Goal: Information Seeking & Learning: Learn about a topic

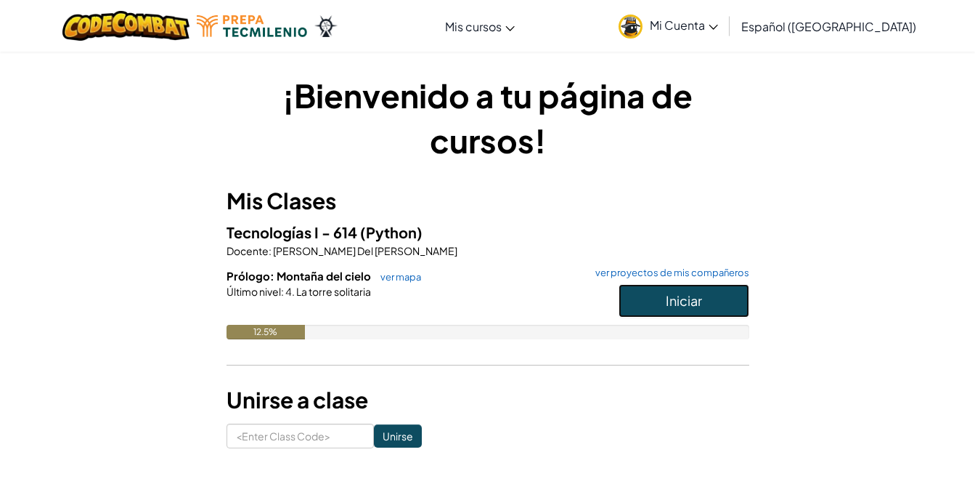
click at [663, 309] on button "Iniciar" at bounding box center [684, 300] width 131 height 33
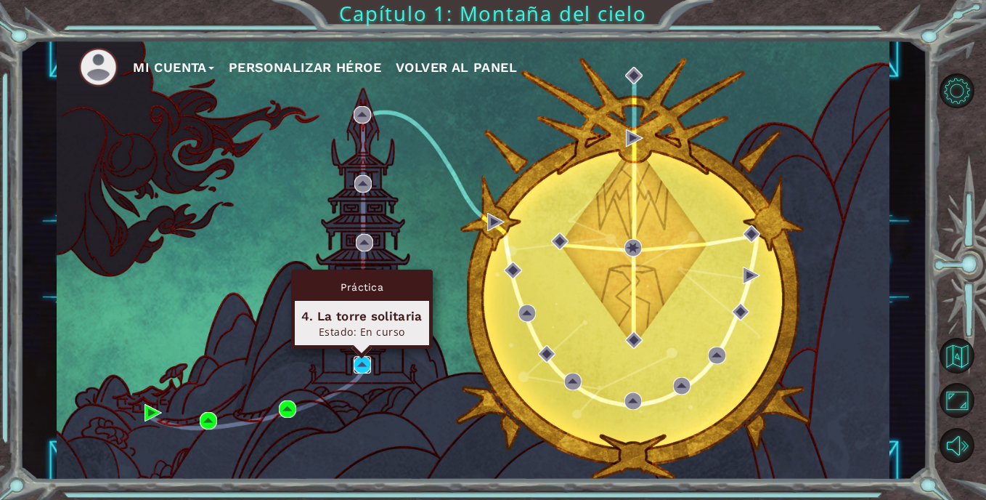
click at [362, 360] on img at bounding box center [362, 364] width 17 height 17
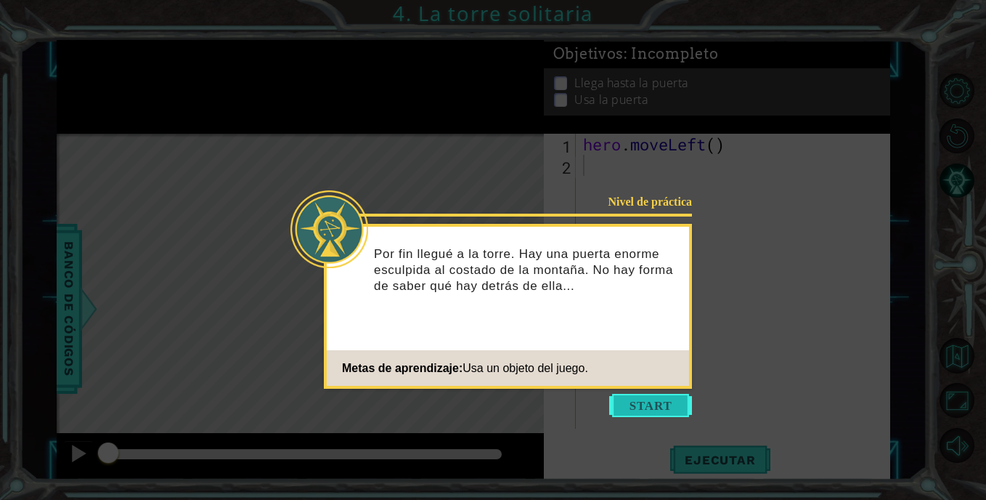
click at [640, 404] on button "Start" at bounding box center [650, 405] width 83 height 23
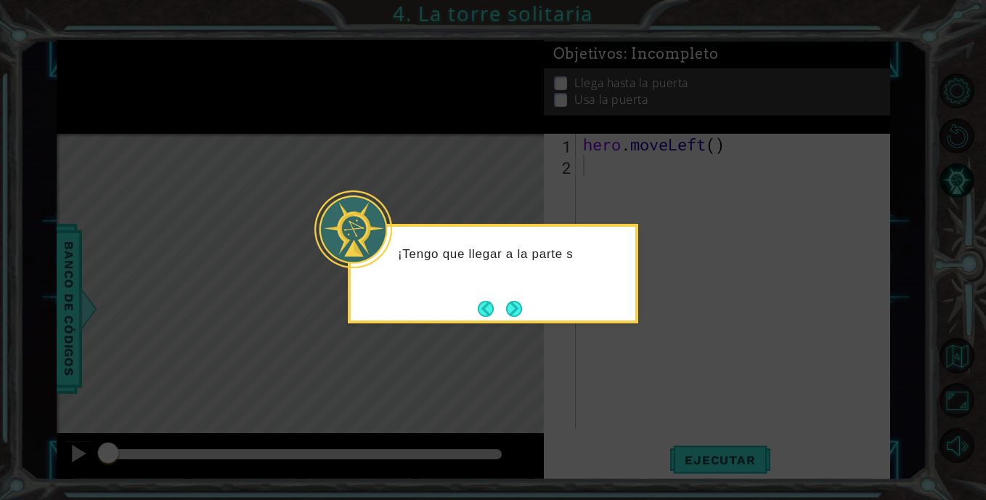
click at [663, 294] on icon at bounding box center [493, 250] width 986 height 500
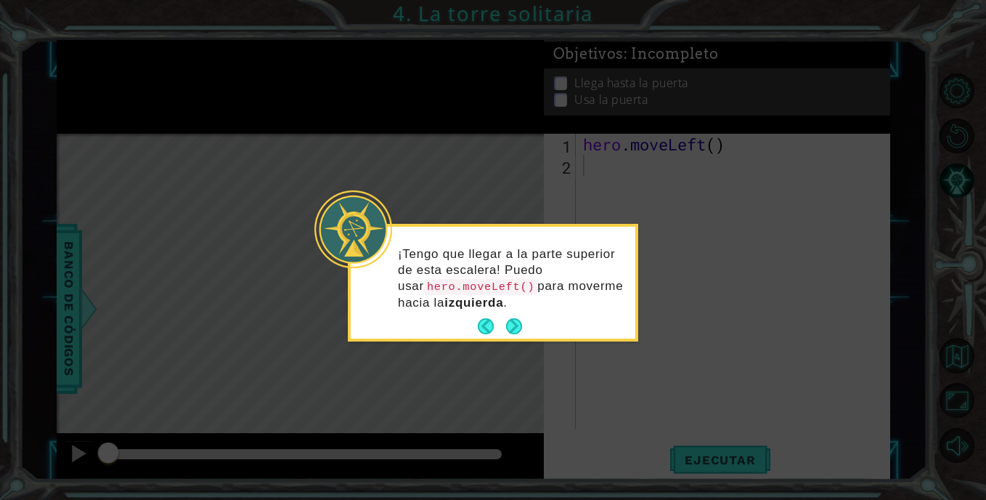
drag, startPoint x: 607, startPoint y: 366, endPoint x: 594, endPoint y: 369, distance: 13.4
click at [594, 369] on icon at bounding box center [493, 250] width 986 height 500
click at [532, 328] on div "¡Tengo que llegar a la parte superior de esta escalera! Puedo usar hero.moveLef…" at bounding box center [493, 285] width 285 height 106
click at [518, 327] on button "Next" at bounding box center [514, 326] width 20 height 20
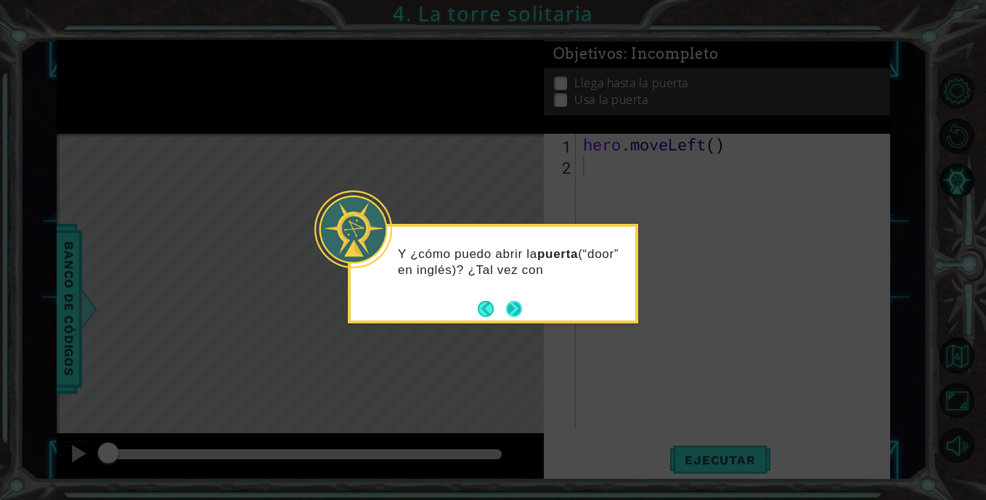
click at [516, 300] on button "Next" at bounding box center [513, 308] width 25 height 25
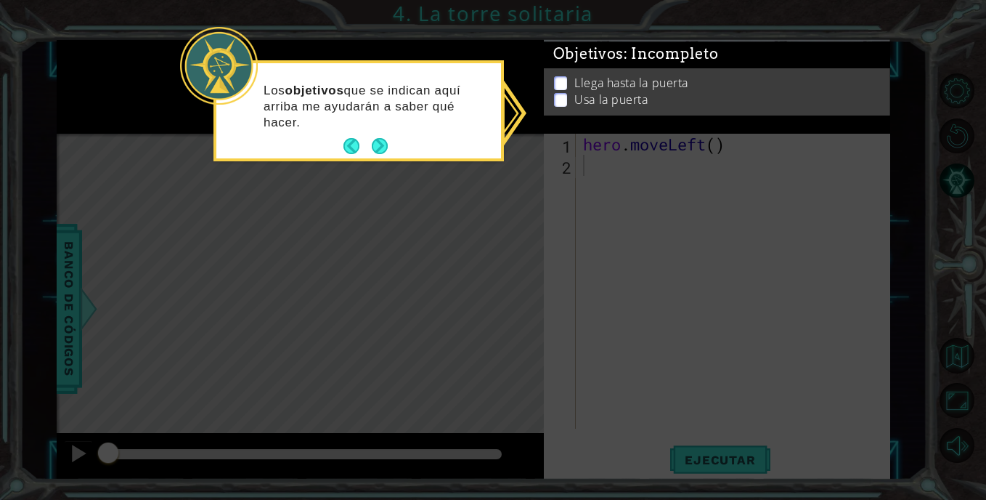
click at [571, 137] on icon at bounding box center [493, 250] width 986 height 500
click at [372, 158] on button "Next" at bounding box center [380, 147] width 26 height 26
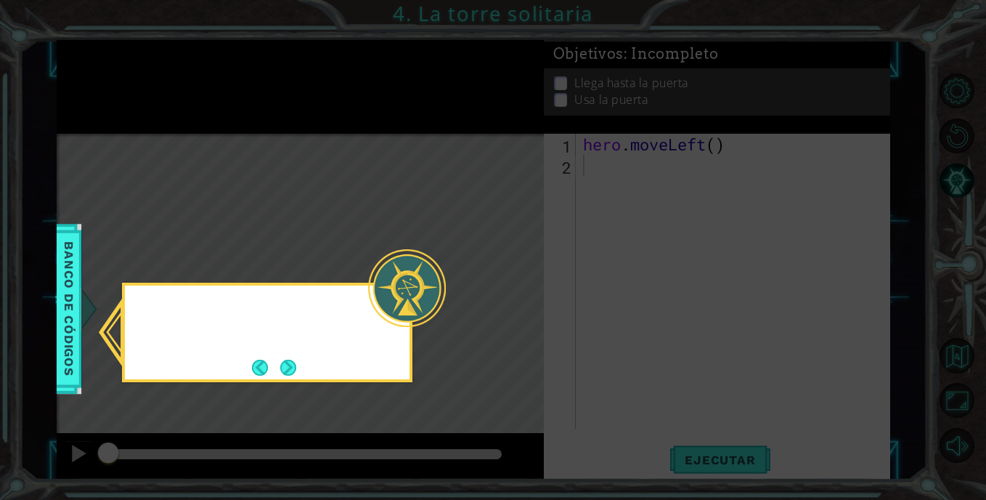
click at [372, 158] on icon at bounding box center [493, 250] width 986 height 500
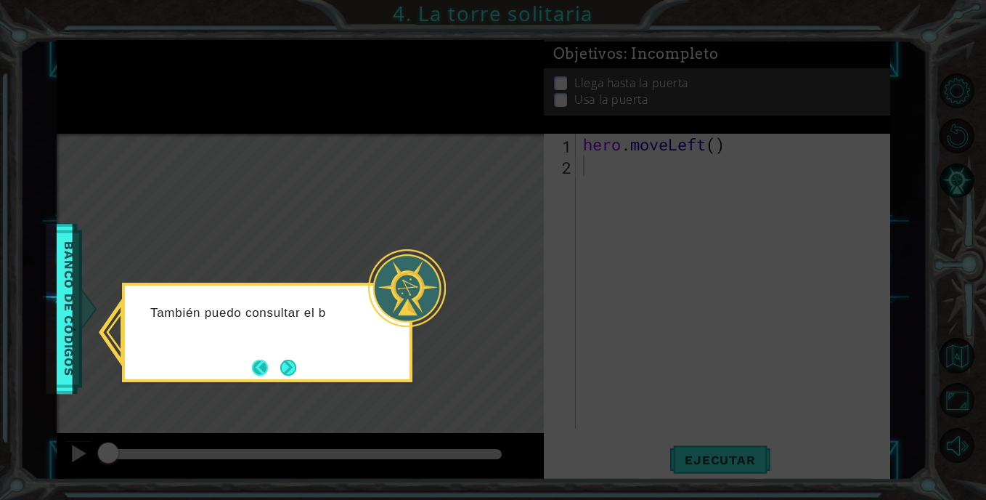
click at [268, 360] on button "Back" at bounding box center [266, 367] width 28 height 16
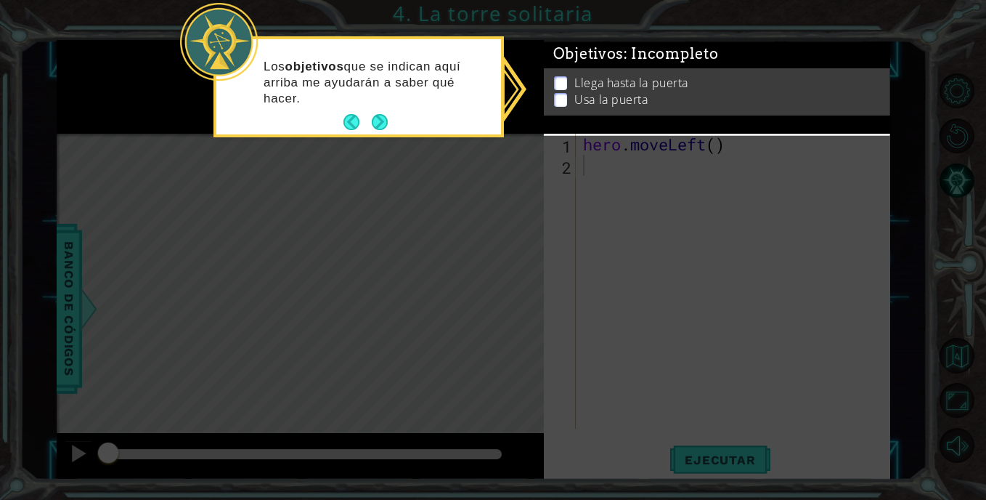
click at [282, 361] on icon at bounding box center [493, 250] width 986 height 500
click at [378, 124] on button "Next" at bounding box center [379, 122] width 19 height 19
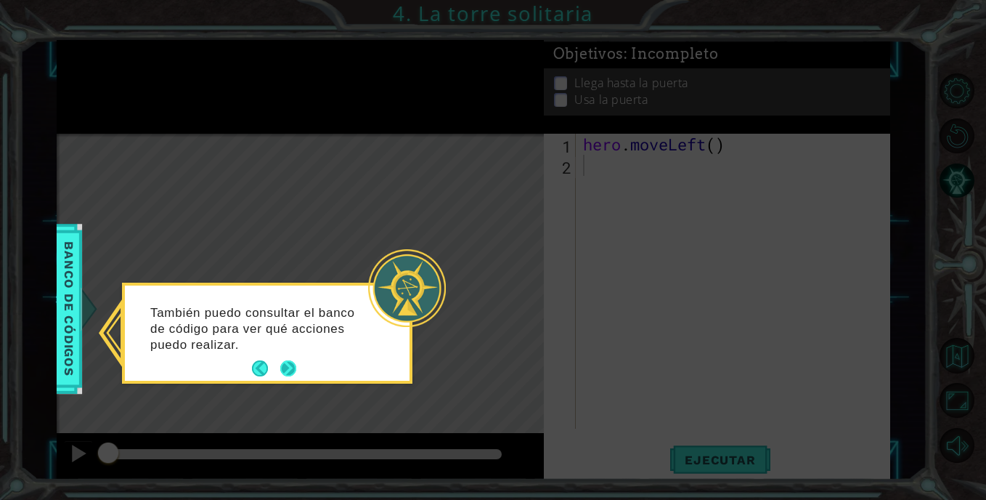
click at [293, 369] on button "Next" at bounding box center [288, 368] width 27 height 27
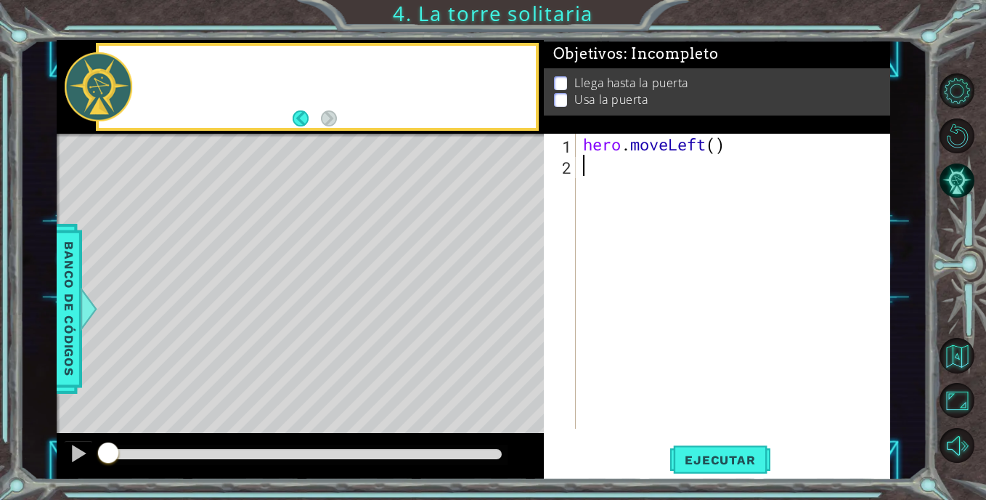
click at [293, 369] on div "Level Map" at bounding box center [392, 348] width 671 height 428
click at [425, 138] on div "Level Map" at bounding box center [392, 348] width 671 height 428
drag, startPoint x: 537, startPoint y: 462, endPoint x: 577, endPoint y: 413, distance: 62.9
click at [577, 413] on div "1 ההההההההההההההההההההההההההההההההההההההההההההההההההההההההההההההההההההההההההההה…" at bounding box center [473, 259] width 833 height 439
click at [512, 459] on div at bounding box center [300, 456] width 487 height 46
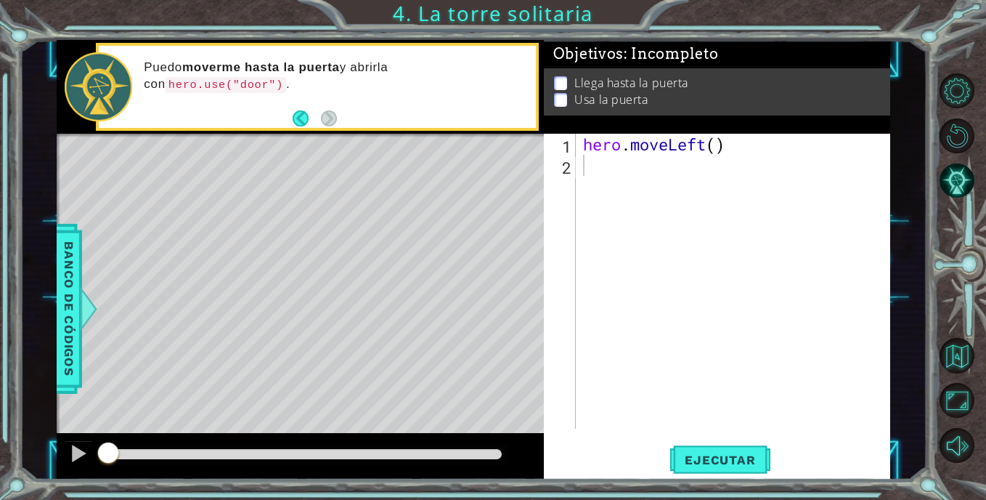
click at [670, 442] on button "Ejecutar" at bounding box center [719, 459] width 99 height 35
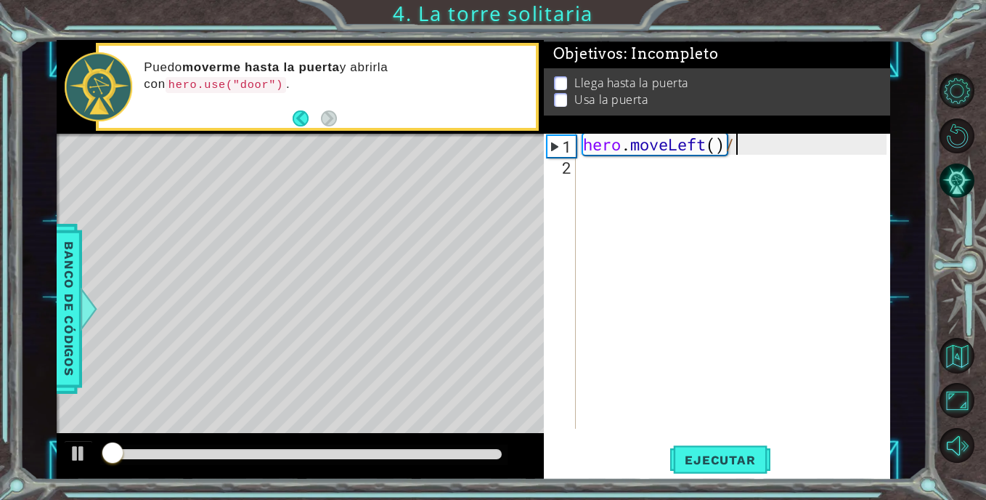
scroll to position [0, 6]
type textarea "*hero.moveLeft()/"
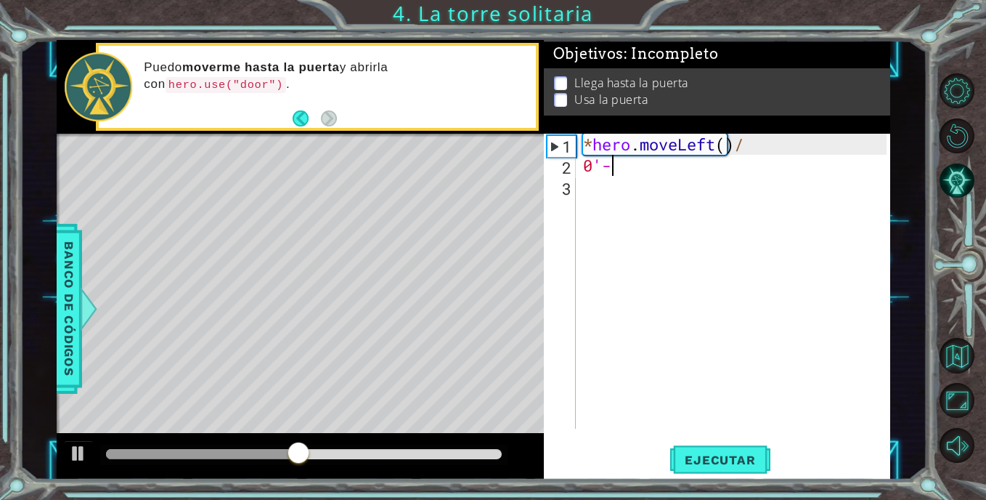
scroll to position [0, 0]
type textarea "0"
type textarea "*hero.moveLeft()"
click at [608, 160] on div "* hero . moveLeft ( )" at bounding box center [737, 302] width 314 height 337
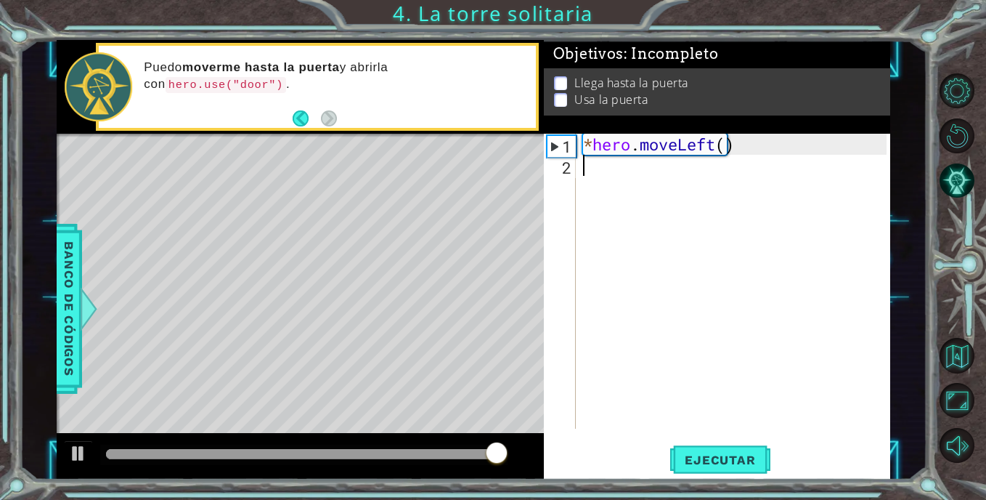
click at [661, 174] on div "* hero . moveLeft ( )" at bounding box center [737, 302] width 314 height 337
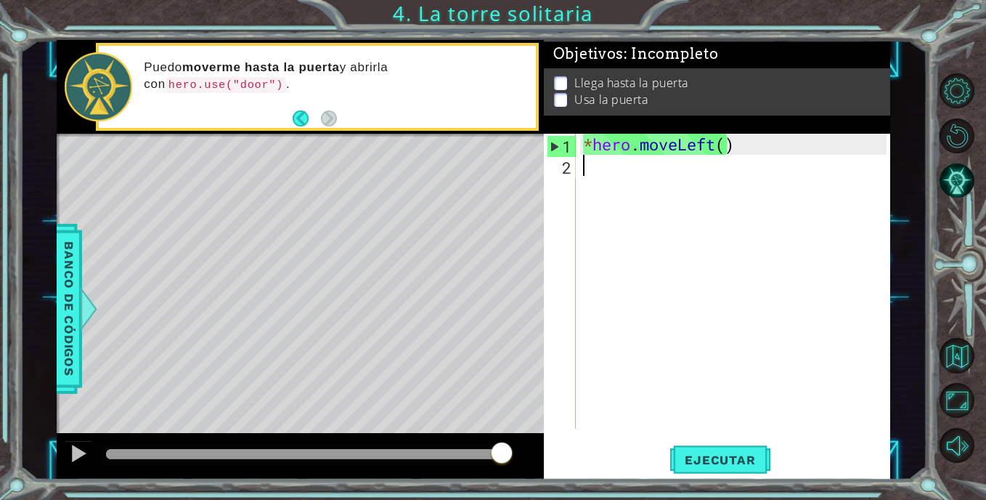
click at [661, 174] on div "* hero . moveLeft ( )" at bounding box center [737, 302] width 314 height 337
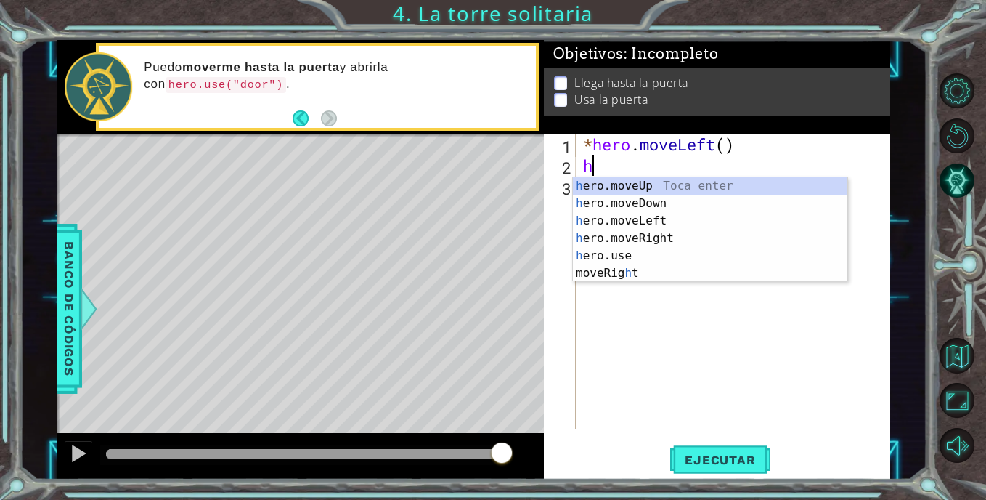
type textarea "her"
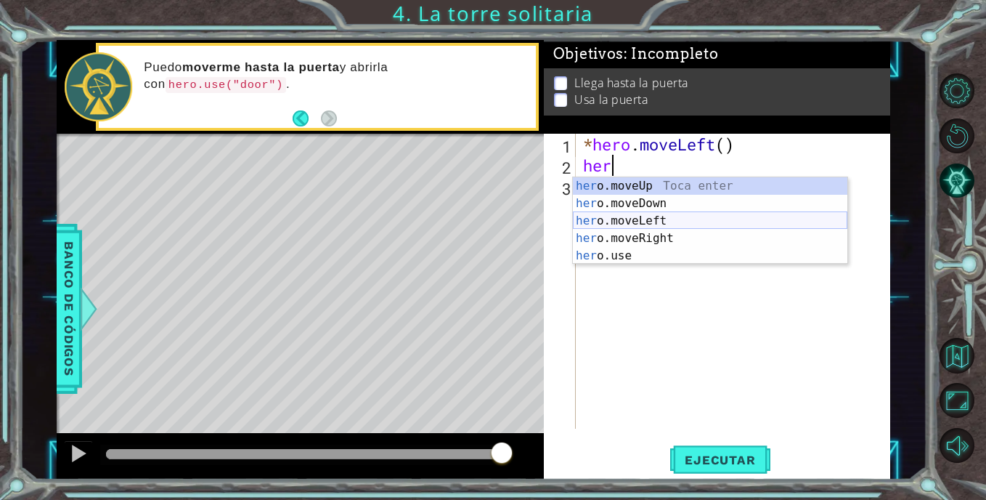
click at [661, 227] on div "her o.moveUp Toca enter her o.moveDown Toca enter her o.moveLeft [PERSON_NAME] …" at bounding box center [710, 238] width 274 height 122
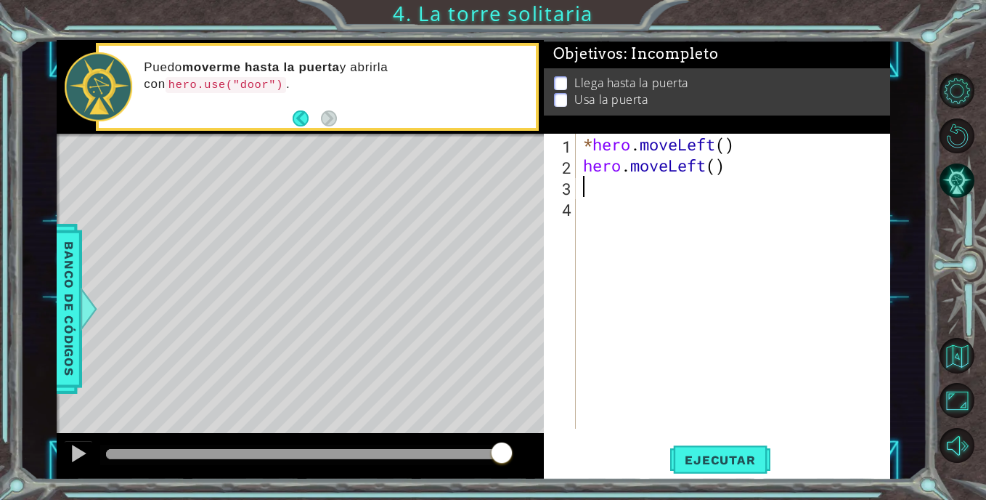
click at [726, 171] on div "* hero . moveLeft ( ) hero . moveLeft ( )" at bounding box center [737, 302] width 314 height 337
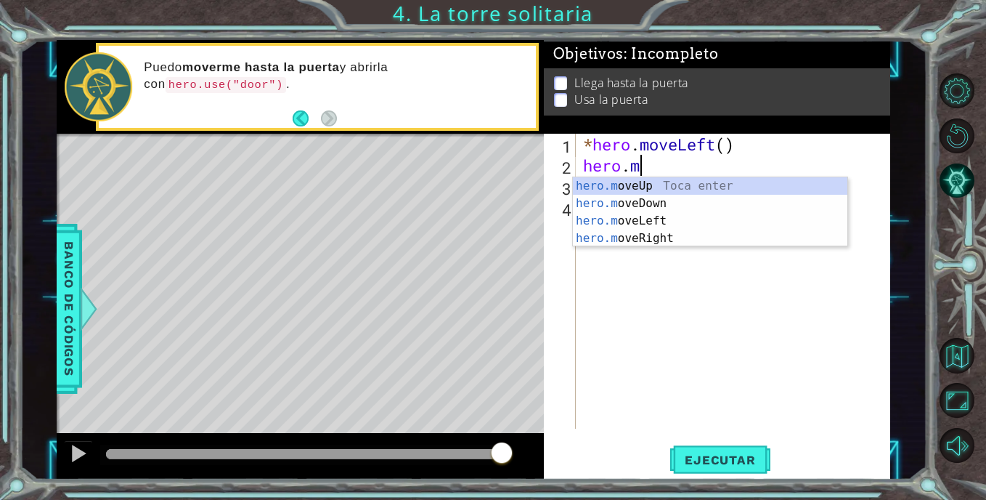
type textarea "hero."
click at [685, 187] on div "hero. moveUp Toca enter hero. moveDown Toca enter hero. moveLeft Toca enter her…" at bounding box center [710, 238] width 274 height 122
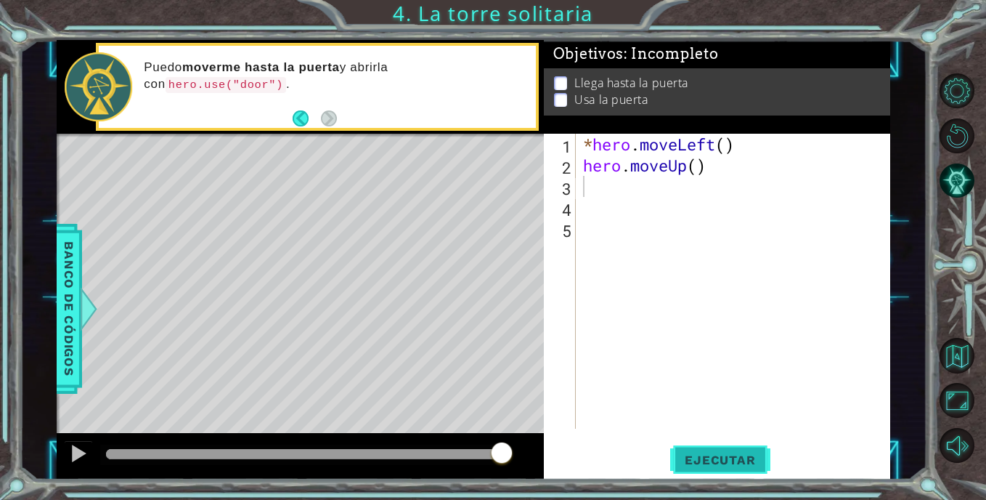
click at [684, 455] on span "Ejecutar" at bounding box center [719, 459] width 99 height 15
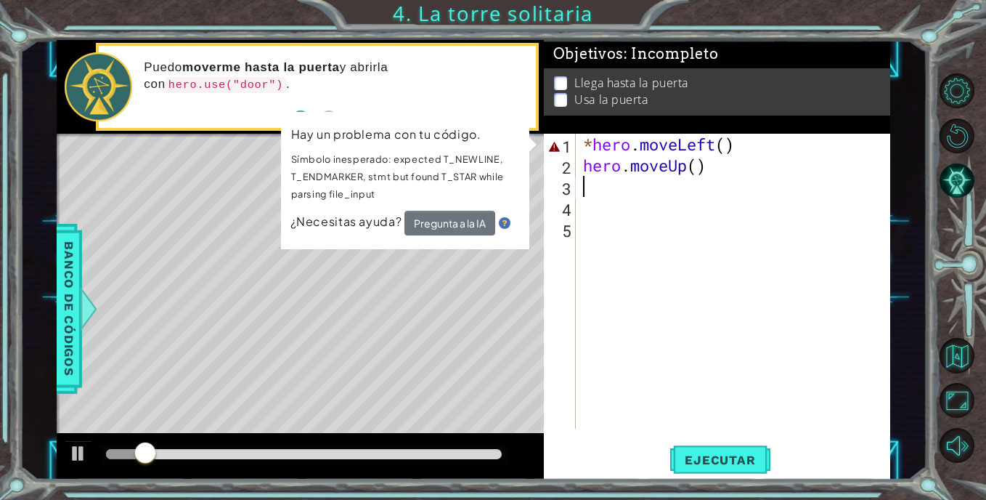
click at [709, 163] on div "* hero . moveLeft ( ) hero . moveUp ( )" at bounding box center [737, 302] width 314 height 337
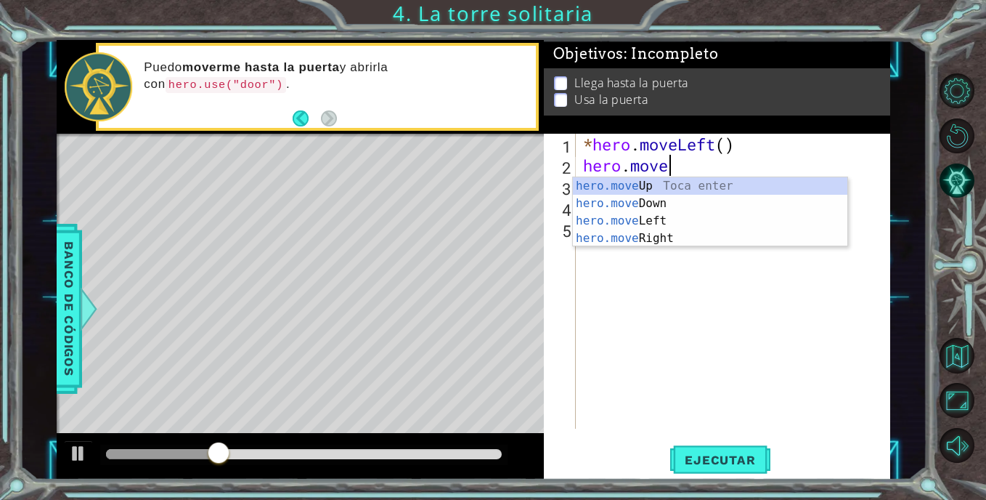
type textarea "hero.mov"
click at [673, 208] on div "hero.mov eUp Toca enter hero.mov eDown Toca enter hero.mov eLeft Toca enter her…" at bounding box center [710, 229] width 274 height 105
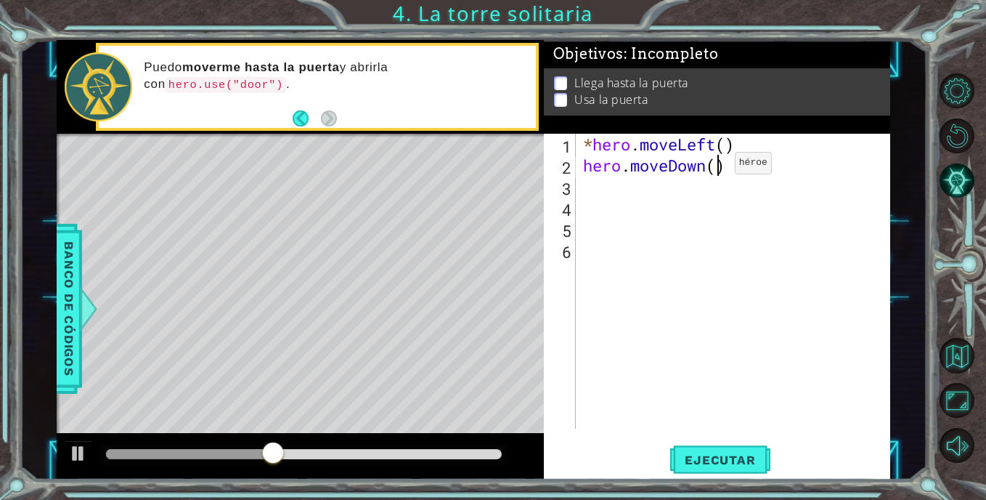
click at [713, 166] on div "* hero . moveLeft ( ) hero . moveDown ( )" at bounding box center [737, 302] width 314 height 337
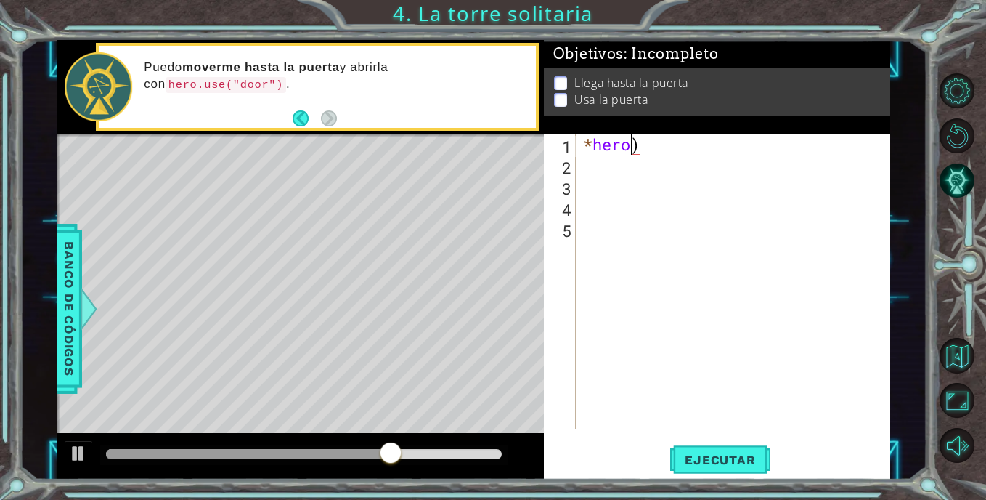
type textarea ")"
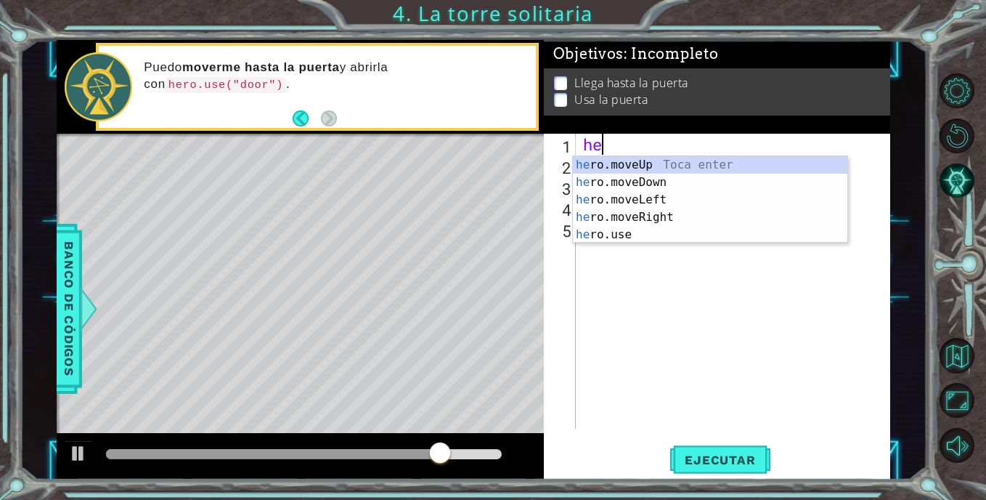
type textarea "hero"
click at [681, 156] on div "hero .moveUp Toca enter hero .moveDown Toca enter hero .moveLeft Toca enter her…" at bounding box center [710, 217] width 274 height 122
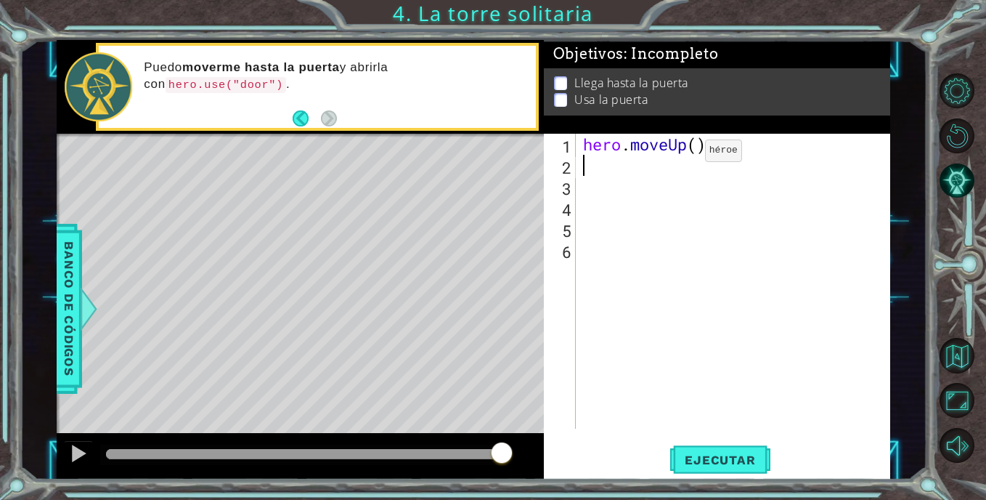
scroll to position [0, 0]
click at [698, 147] on div "hero . moveUp ( )" at bounding box center [737, 302] width 314 height 337
click at [756, 448] on button "Ejecutar" at bounding box center [719, 459] width 99 height 35
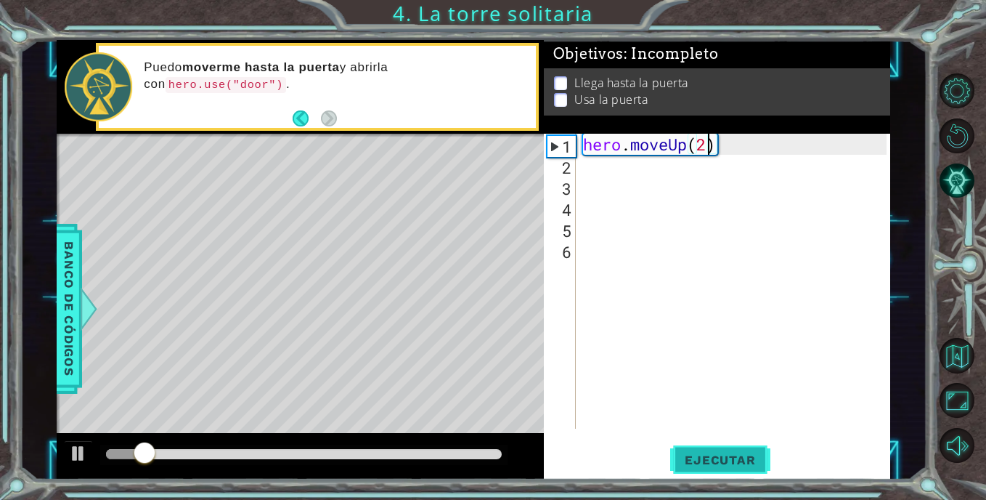
click at [756, 448] on button "Ejecutar" at bounding box center [719, 459] width 99 height 35
click at [712, 455] on span "Ejecutar" at bounding box center [719, 459] width 99 height 15
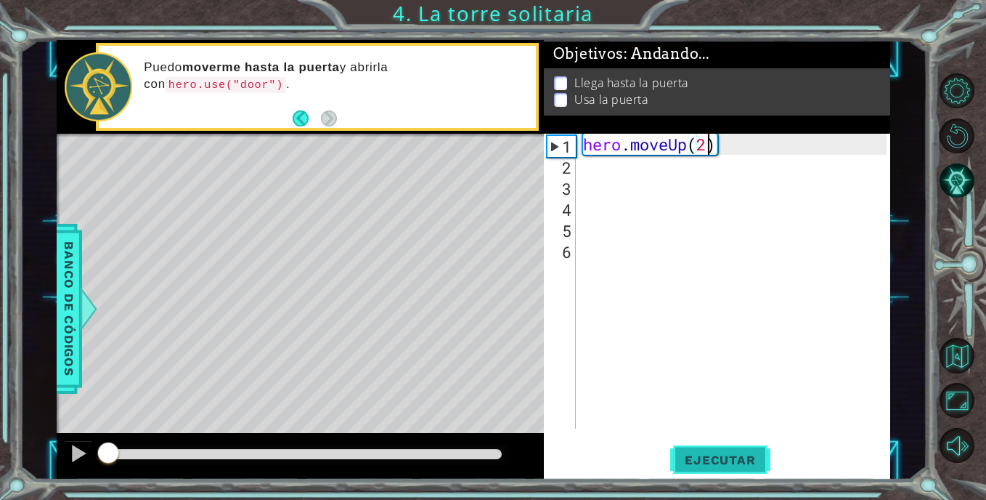
click at [712, 455] on span "Ejecutar" at bounding box center [719, 459] width 99 height 15
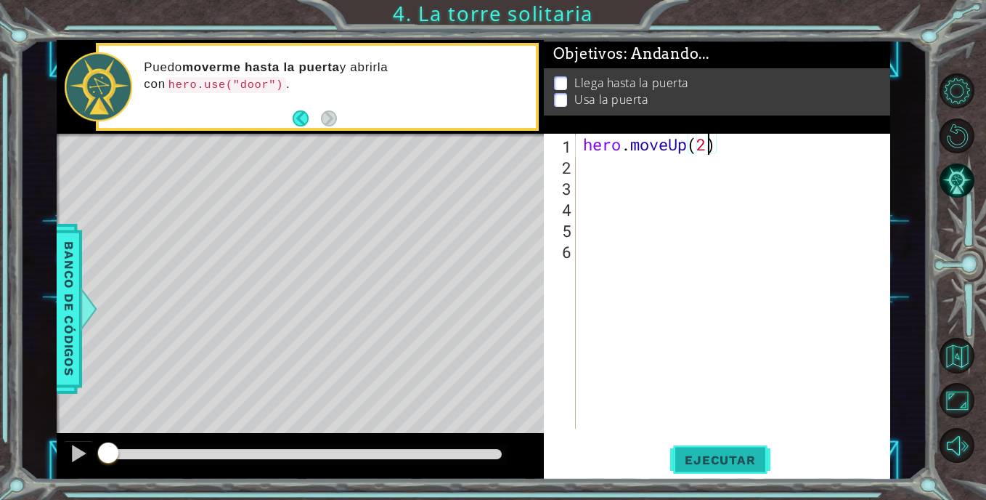
click at [712, 455] on span "Ejecutar" at bounding box center [719, 459] width 99 height 15
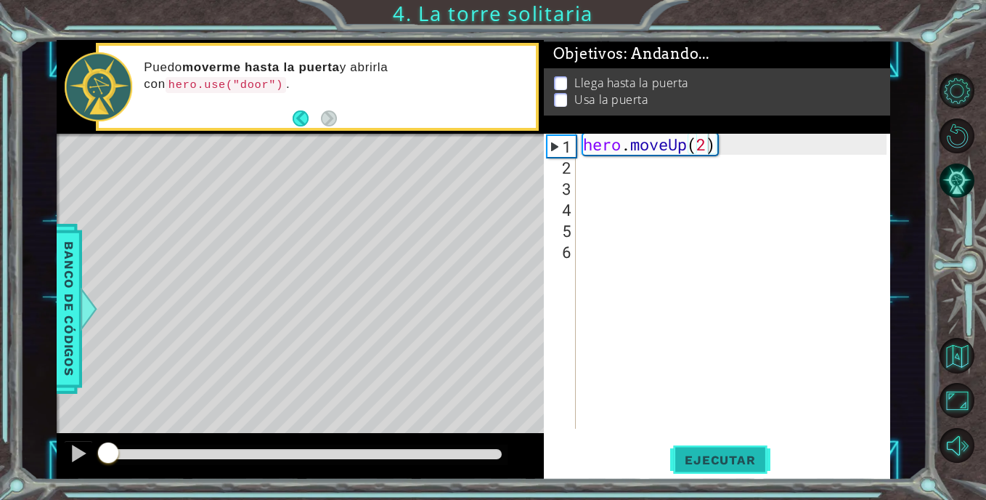
click at [712, 455] on span "Ejecutar" at bounding box center [719, 459] width 99 height 15
click at [742, 451] on button "Ejecutar" at bounding box center [719, 459] width 99 height 35
click at [733, 470] on button "Ejecutar" at bounding box center [719, 459] width 99 height 35
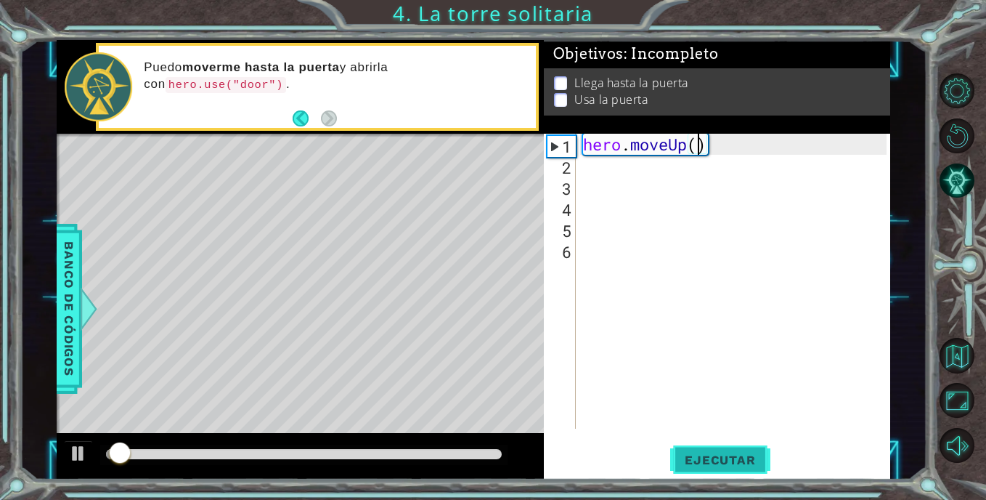
click at [733, 470] on button "Ejecutar" at bounding box center [719, 459] width 99 height 35
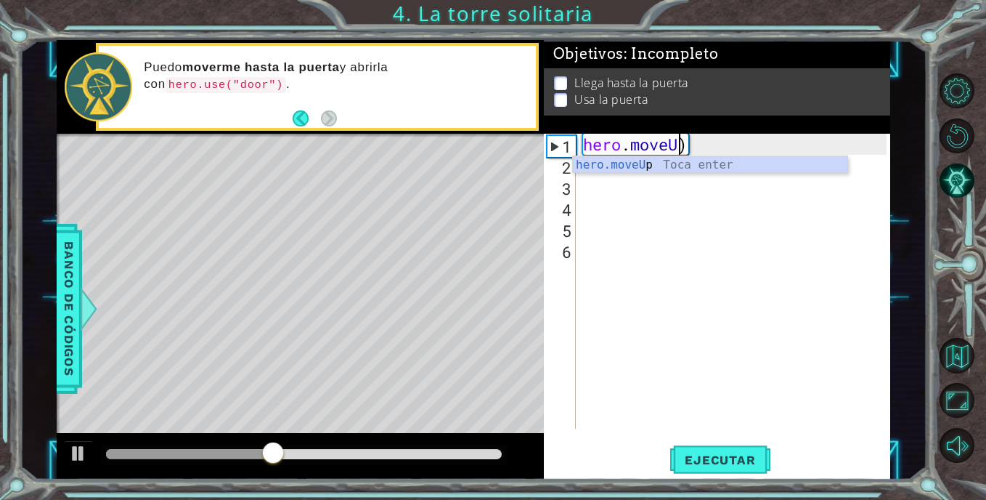
scroll to position [0, 2]
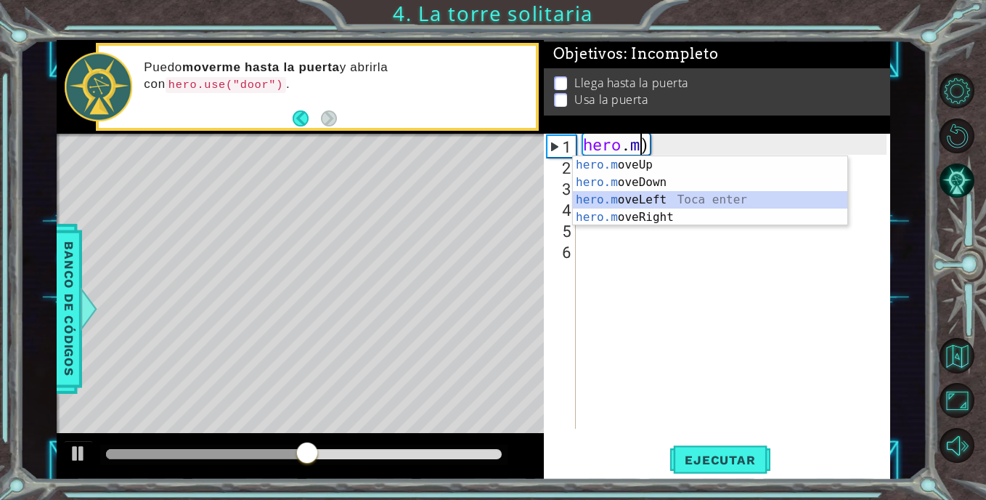
click at [680, 197] on div "hero.m oveUp Toca enter hero.m oveDown Toca enter hero.m oveLeft Toca enter her…" at bounding box center [710, 208] width 274 height 105
type textarea "hero.moveLeft()"
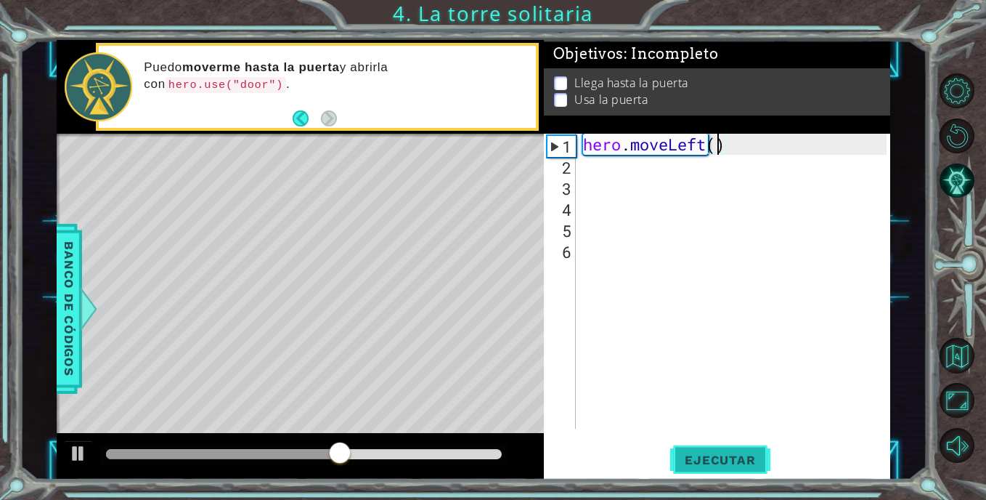
click at [728, 452] on span "Ejecutar" at bounding box center [719, 459] width 99 height 15
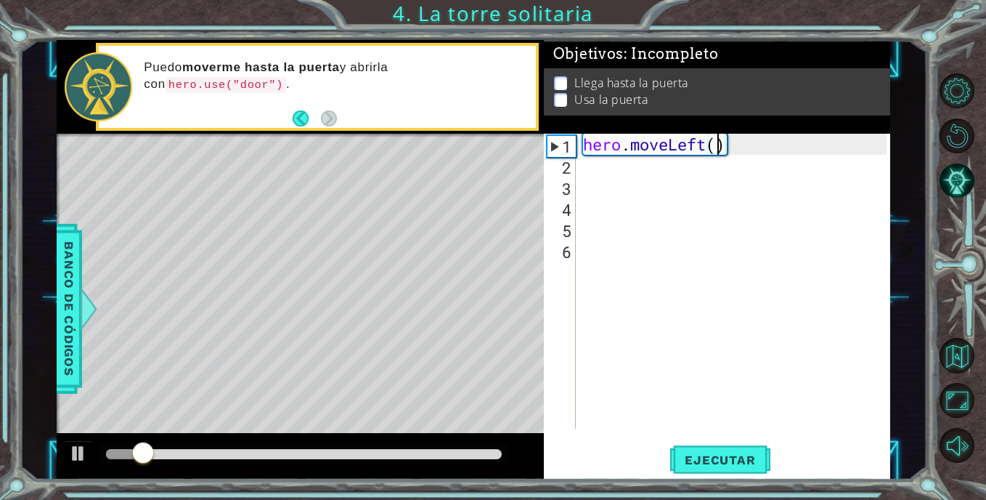
click at [671, 183] on div "hero . moveLeft ( )" at bounding box center [737, 302] width 314 height 337
click at [644, 168] on div "hero . moveLeft ( )" at bounding box center [737, 302] width 314 height 337
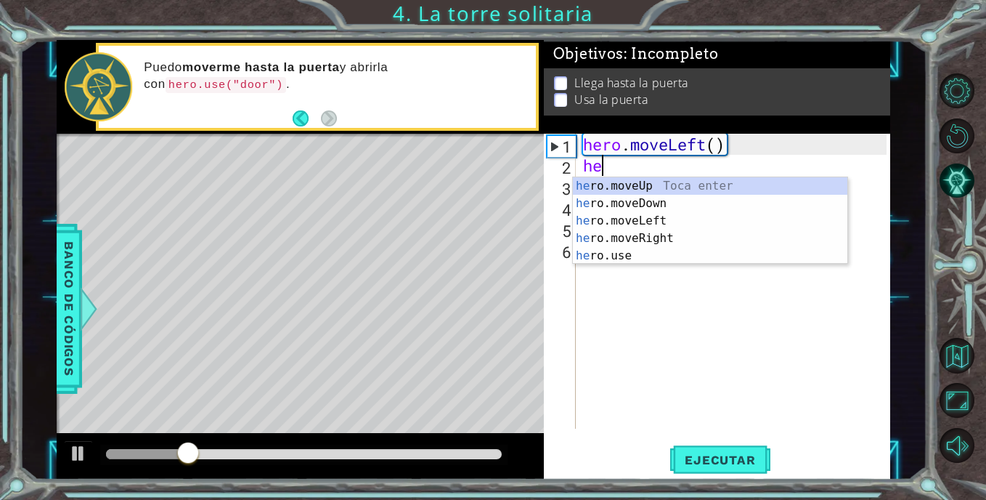
type textarea "her"
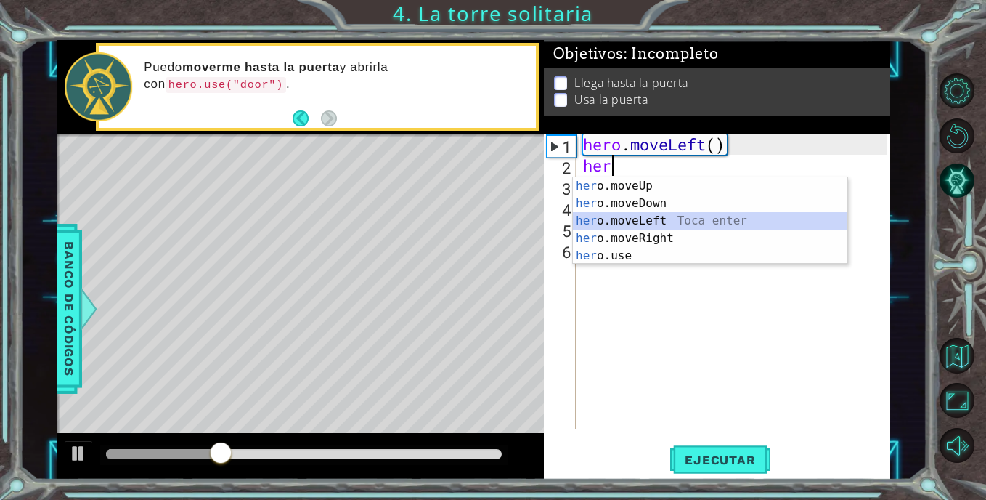
click at [649, 222] on div "her o.moveUp Toca enter her o.moveDown Toca enter her o.moveLeft [PERSON_NAME] …" at bounding box center [710, 238] width 274 height 122
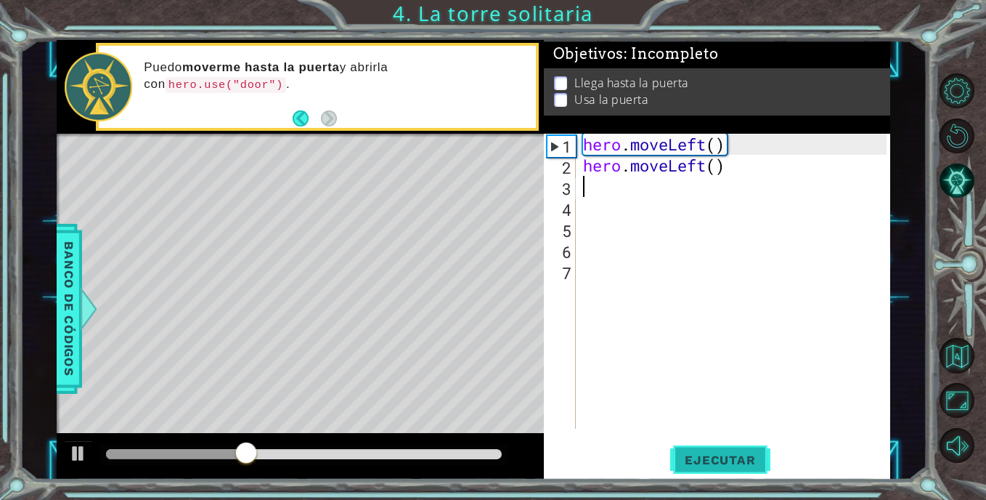
click at [733, 459] on span "Ejecutar" at bounding box center [719, 459] width 99 height 15
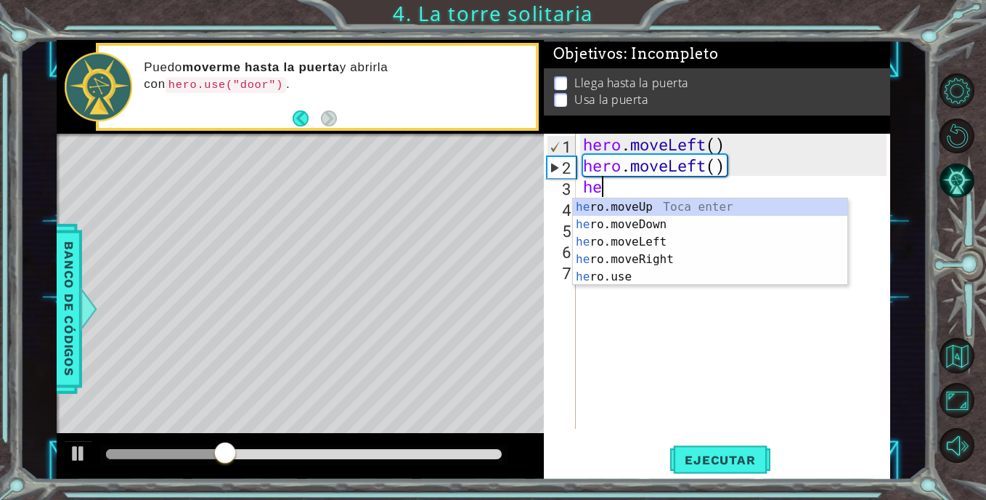
type textarea "her"
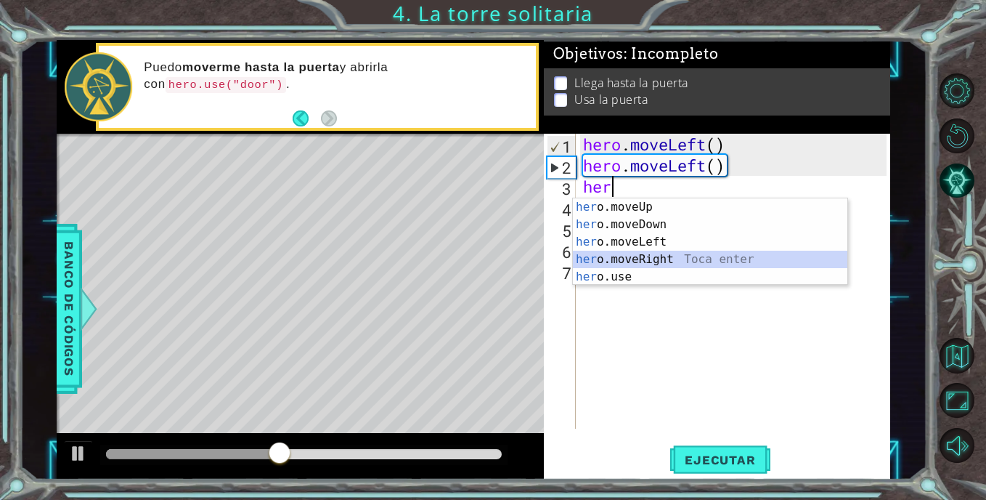
click at [672, 253] on div "her o.moveUp Toca enter her o.moveDown Toca enter her o.moveLeft [PERSON_NAME] …" at bounding box center [710, 259] width 274 height 122
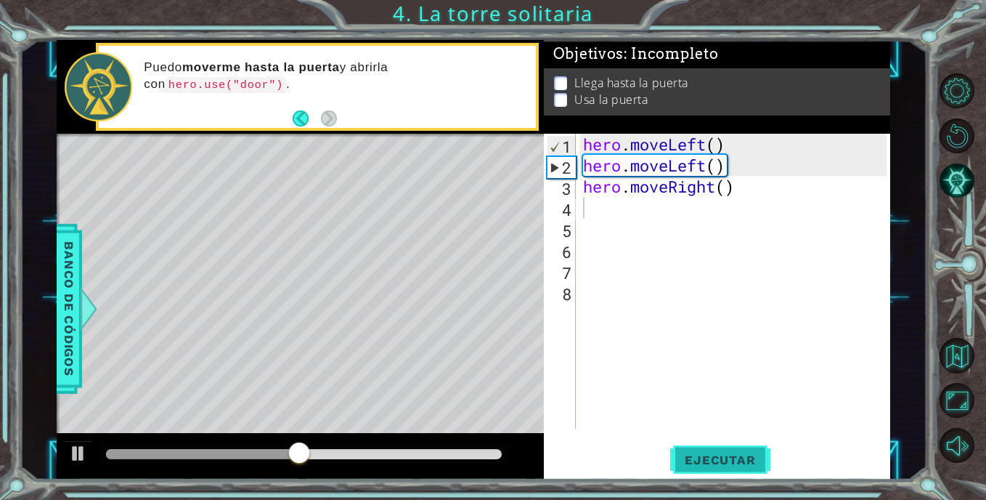
click at [675, 452] on span "Ejecutar" at bounding box center [719, 459] width 99 height 15
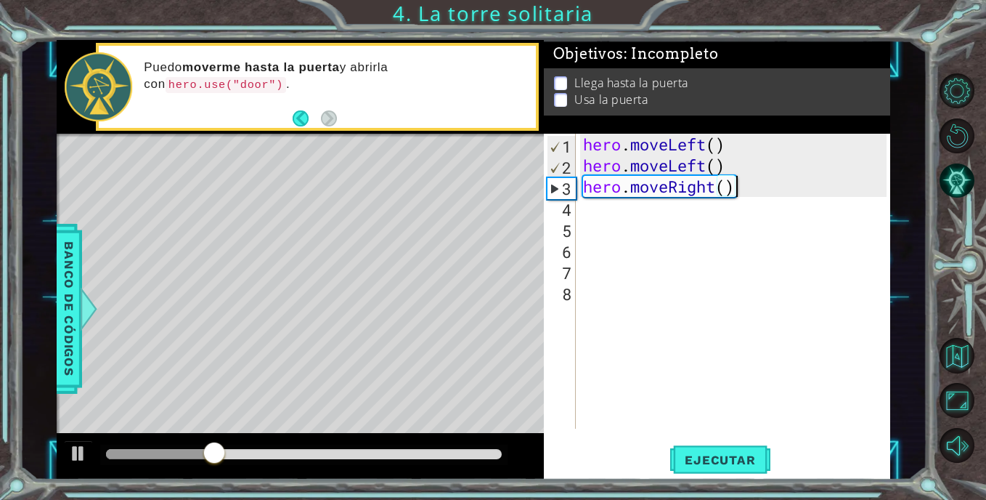
click at [765, 196] on div "hero . moveLeft ( ) hero . moveLeft ( ) hero . moveRight ( )" at bounding box center [737, 302] width 314 height 337
click at [764, 195] on div "hero . moveLeft ( ) hero . moveLeft ( ) hero . moveRight ( )" at bounding box center [737, 302] width 314 height 337
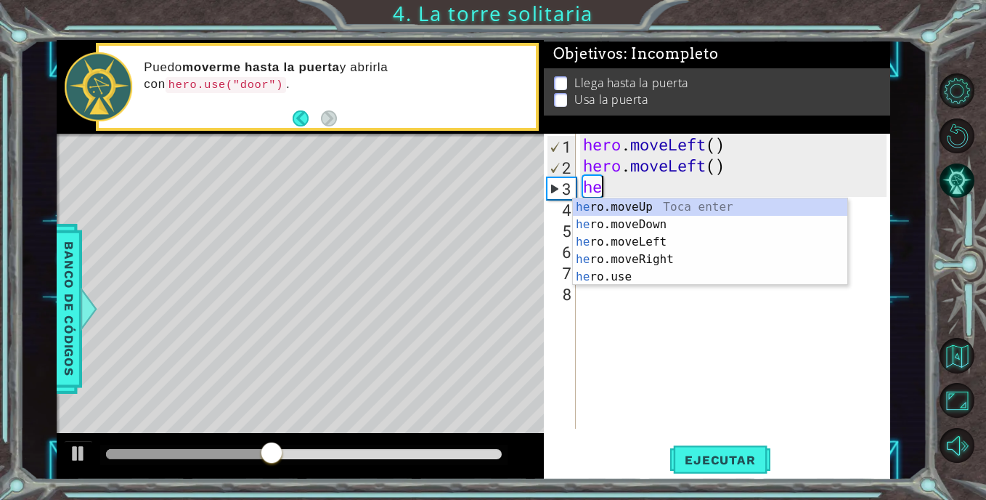
type textarea "h"
type textarea "her"
click at [678, 212] on div "her o.moveUp Toca enter her o.moveDown Toca enter her o.moveLeft [PERSON_NAME] …" at bounding box center [710, 259] width 274 height 122
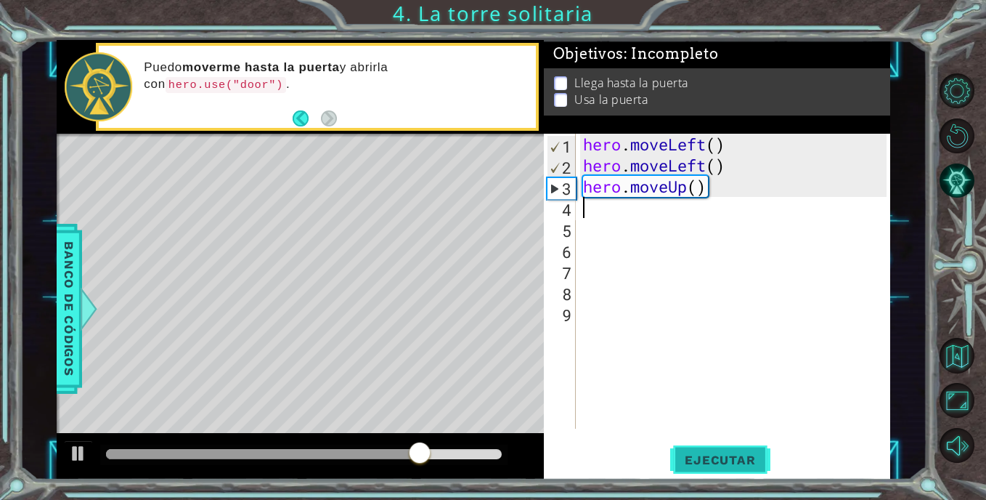
click at [717, 459] on span "Ejecutar" at bounding box center [719, 459] width 99 height 15
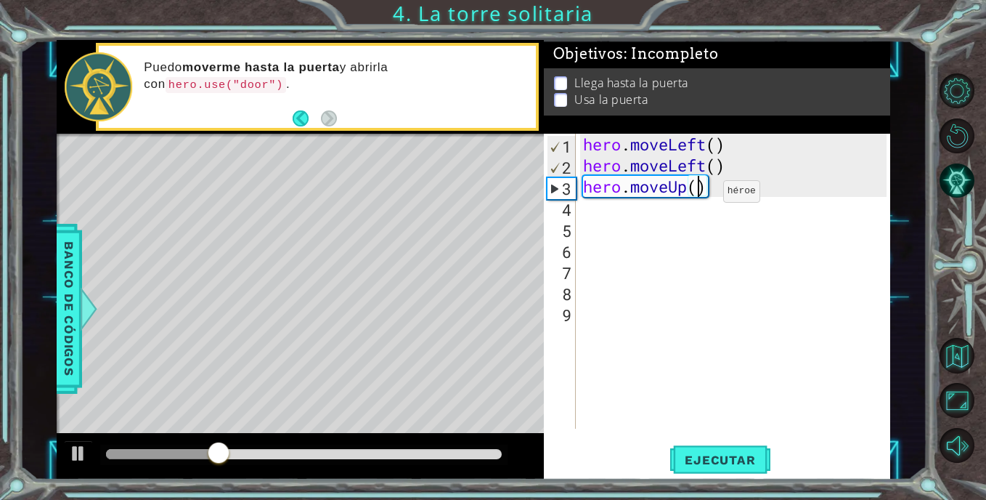
click at [701, 195] on div "hero . moveLeft ( ) hero . moveLeft ( ) hero . moveUp ( )" at bounding box center [737, 302] width 314 height 337
click at [689, 452] on span "Ejecutar" at bounding box center [719, 459] width 99 height 15
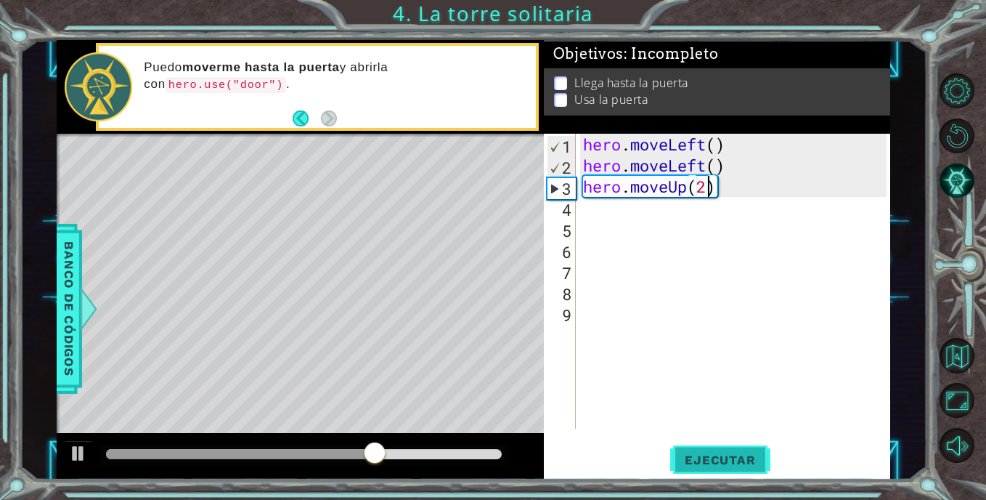
type textarea "hero.moveUp()"
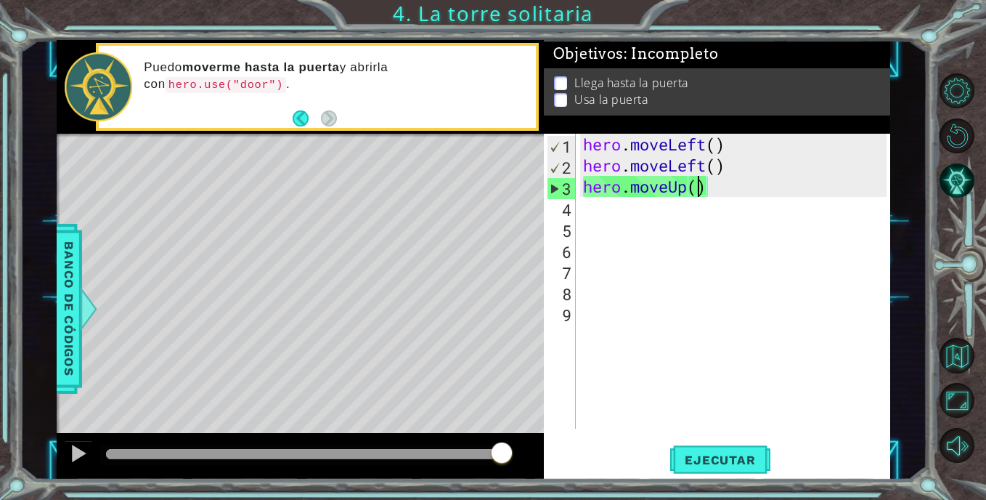
click at [647, 219] on div "hero . moveLeft ( ) hero . moveLeft ( ) hero . moveUp ( )" at bounding box center [737, 302] width 314 height 337
click at [612, 217] on div "hero . moveLeft ( ) hero . moveLeft ( ) hero . moveUp ( )" at bounding box center [737, 302] width 314 height 337
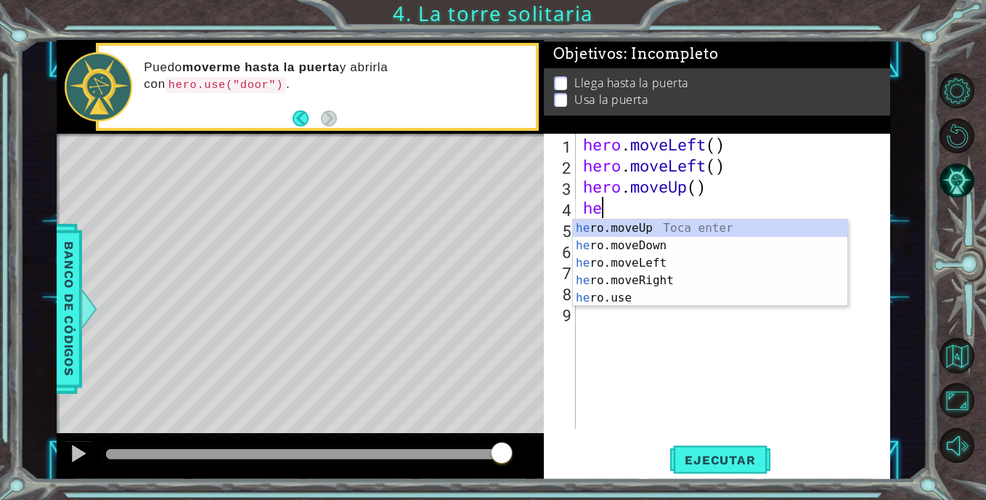
type textarea "her"
click at [638, 250] on div "her o.moveUp Toca enter her o.moveDown Toca enter her o.moveLeft [PERSON_NAME] …" at bounding box center [710, 280] width 274 height 122
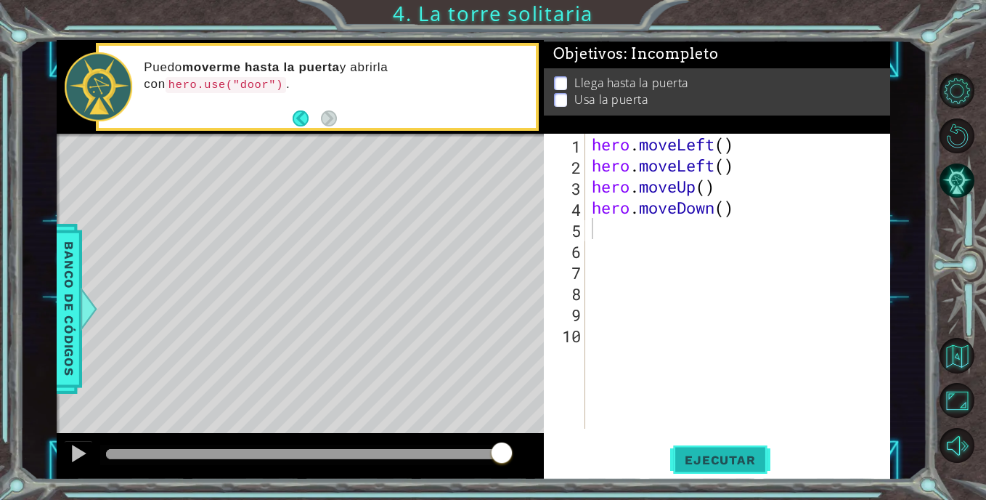
click at [714, 452] on span "Ejecutar" at bounding box center [719, 459] width 99 height 15
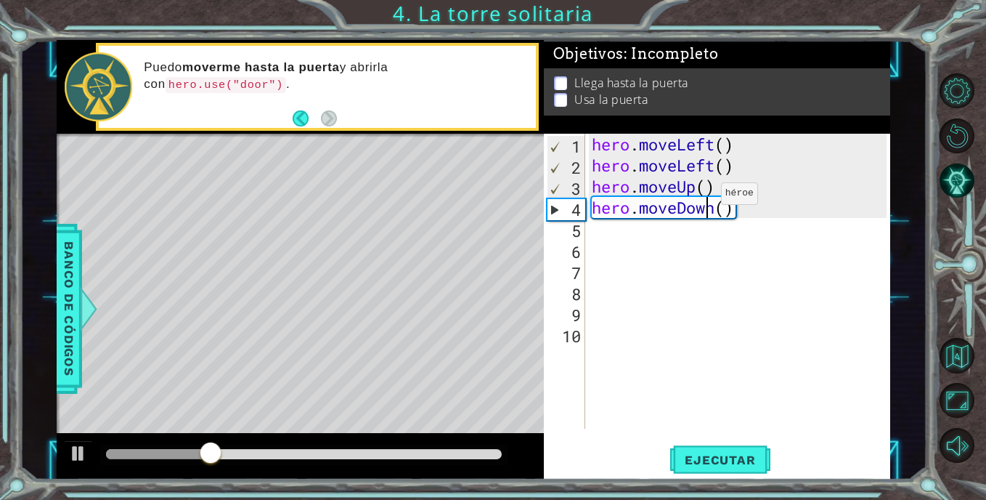
click at [708, 197] on div "hero . moveLeft ( ) hero . moveLeft ( ) hero . moveUp ( ) hero . moveDown ( )" at bounding box center [741, 302] width 305 height 337
click at [708, 192] on div "hero . moveLeft ( ) hero . moveLeft ( ) hero . moveUp ( ) hero . moveDown ( )" at bounding box center [741, 302] width 305 height 337
type textarea "hero.moveUp(2)"
click at [740, 330] on div "hero . moveLeft ( ) hero . moveLeft ( ) hero . moveUp ( 2 ) hero . moveDown ( )" at bounding box center [741, 302] width 305 height 337
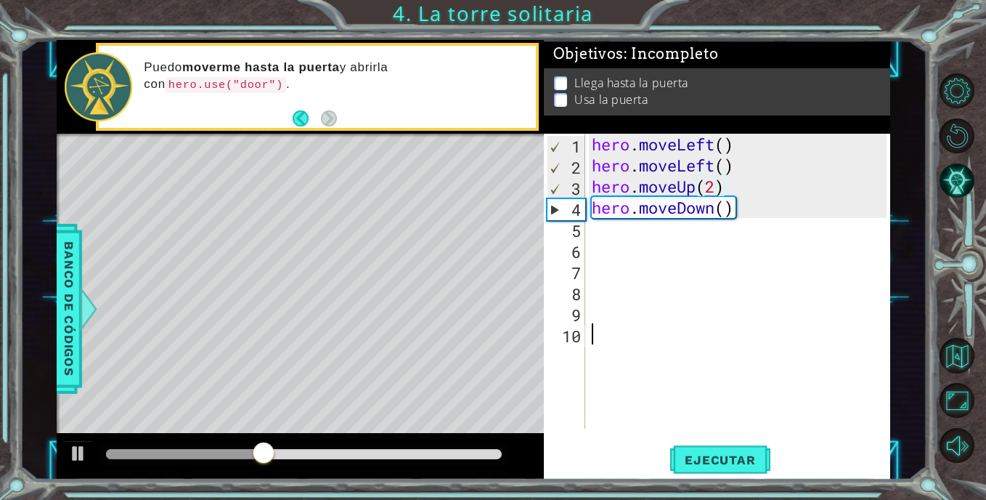
scroll to position [0, 0]
click at [724, 449] on button "Ejecutar" at bounding box center [719, 459] width 99 height 35
drag, startPoint x: 737, startPoint y: 211, endPoint x: 588, endPoint y: 211, distance: 148.8
click at [588, 211] on div "1 2 3 4 5 6 7 8 9 10 hero . moveLeft ( ) hero . moveLeft ( ) hero . moveUp ( 2 …" at bounding box center [715, 281] width 343 height 295
type textarea "hero.moveDown()"
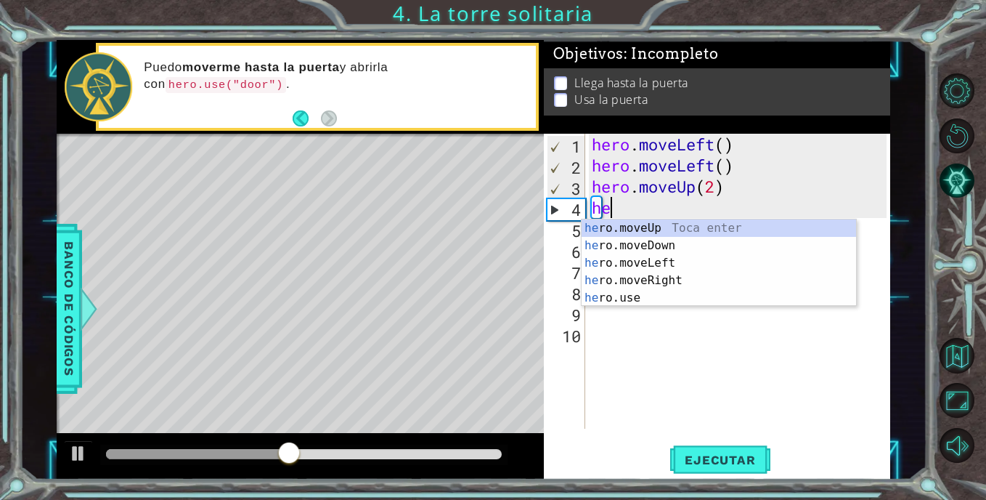
type textarea "her"
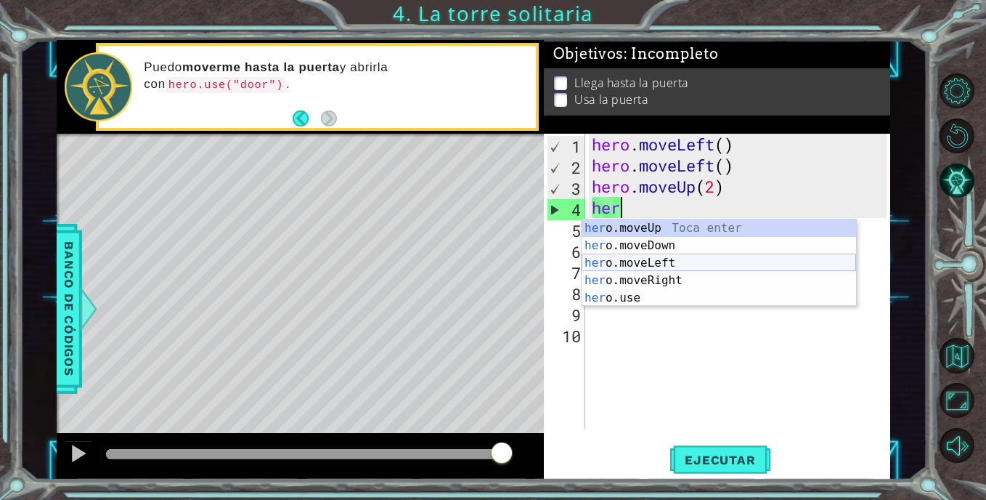
click at [651, 263] on div "her o.moveUp Toca enter her o.moveDown Toca enter her o.moveLeft [PERSON_NAME] …" at bounding box center [719, 280] width 274 height 122
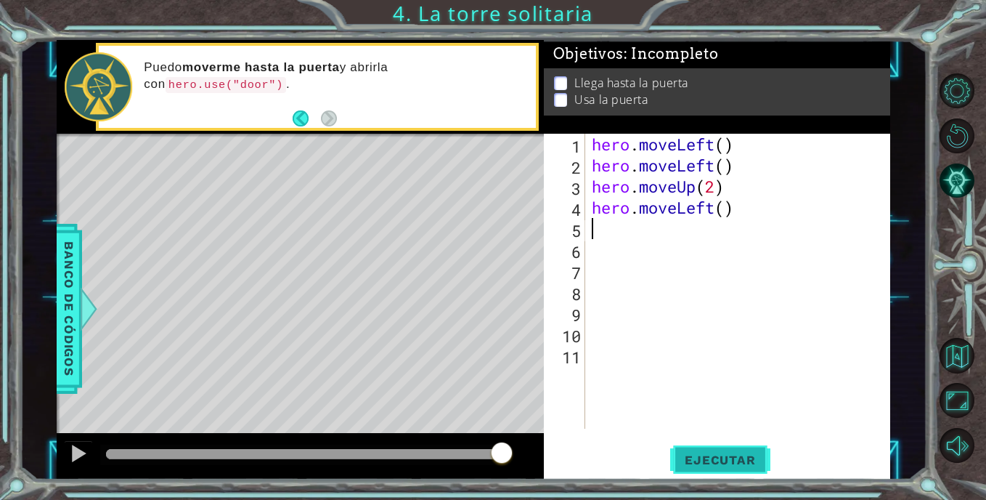
click at [692, 466] on span "Ejecutar" at bounding box center [719, 459] width 99 height 15
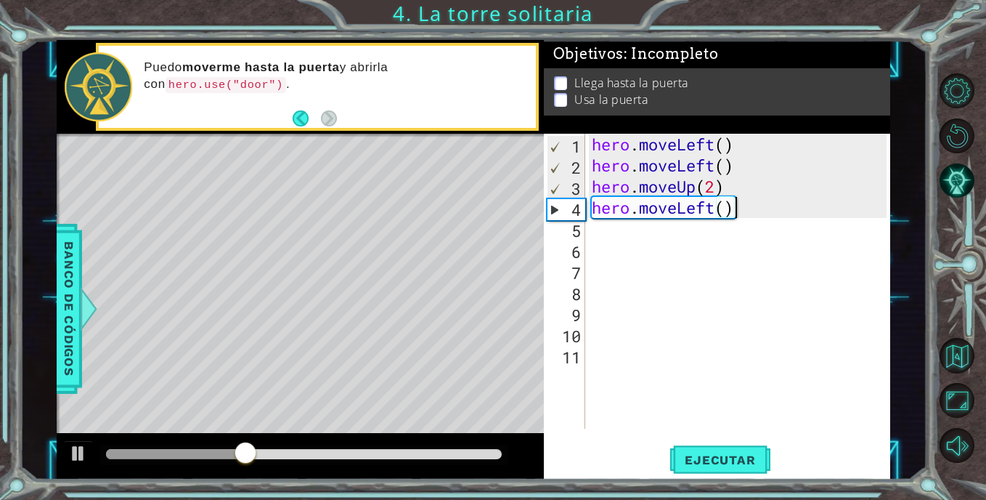
click at [750, 208] on div "hero . moveLeft ( ) hero . moveLeft ( ) hero . moveUp ( 2 ) hero . moveLeft ( )" at bounding box center [741, 302] width 305 height 337
click at [728, 207] on div "hero . moveLeft ( ) hero . moveLeft ( ) hero . moveUp ( 2 ) hero . moveLeft ( )" at bounding box center [741, 302] width 305 height 337
click at [717, 207] on div "hero . moveLeft ( ) hero . moveLeft ( ) hero . moveUp ( 2 ) hero . moveLeft ( )" at bounding box center [741, 302] width 305 height 337
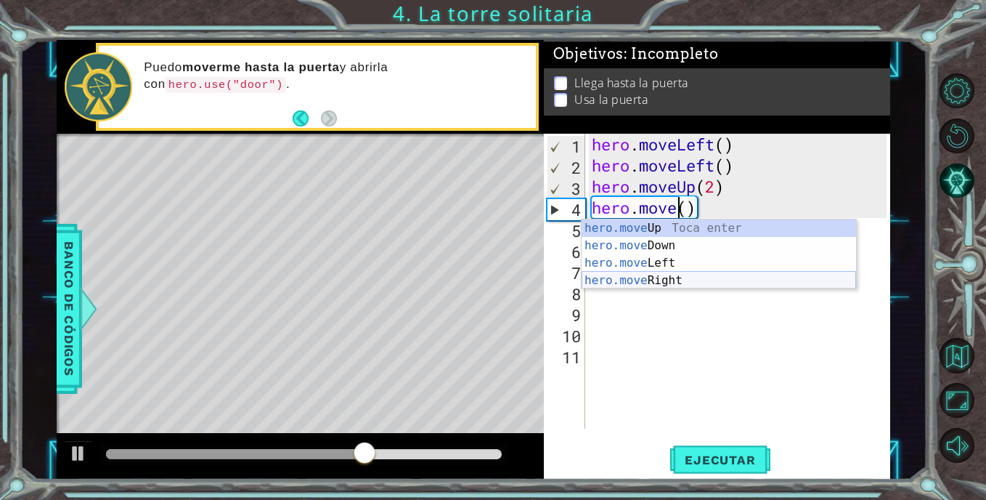
click at [659, 272] on div "hero.move Up Toca enter hero.move Down Toca enter hero.move Left Toca enter her…" at bounding box center [719, 271] width 274 height 105
type textarea "hero.moveRight"
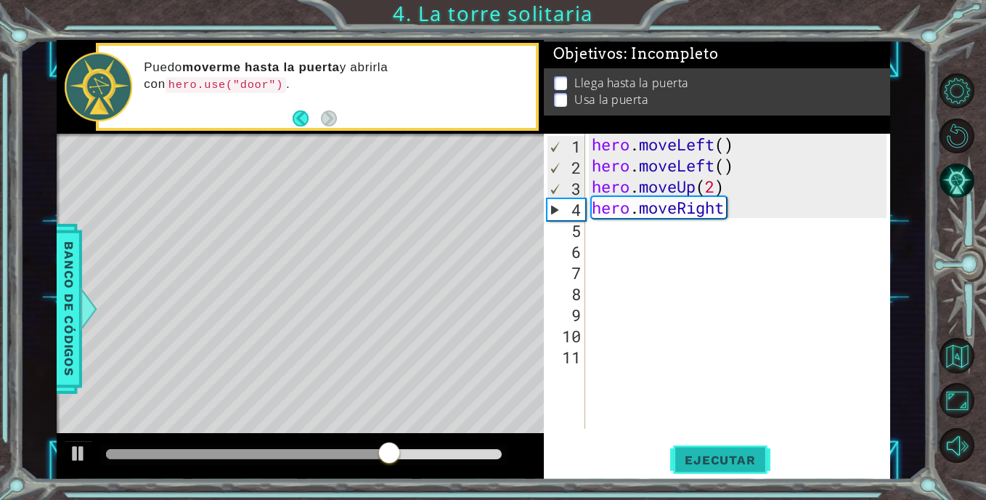
click at [702, 454] on span "Ejecutar" at bounding box center [719, 459] width 99 height 15
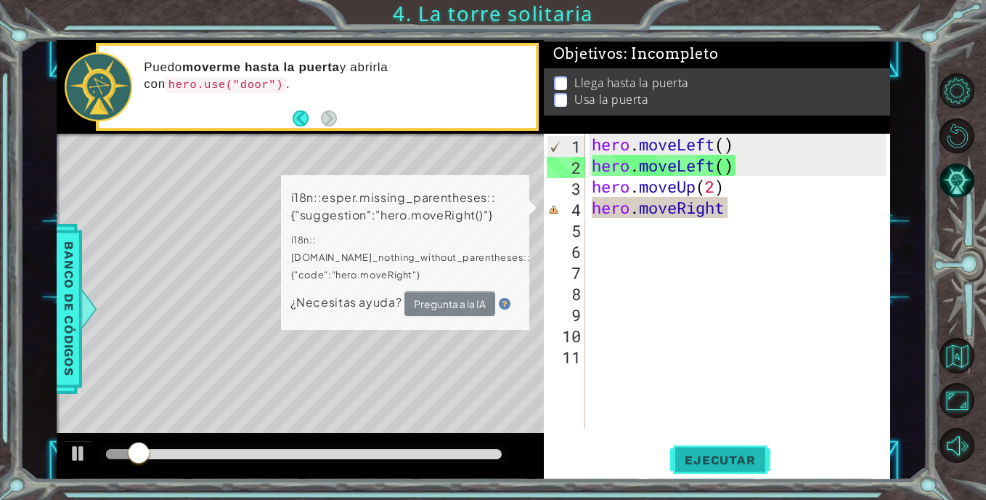
click at [702, 454] on span "Ejecutar" at bounding box center [719, 459] width 99 height 15
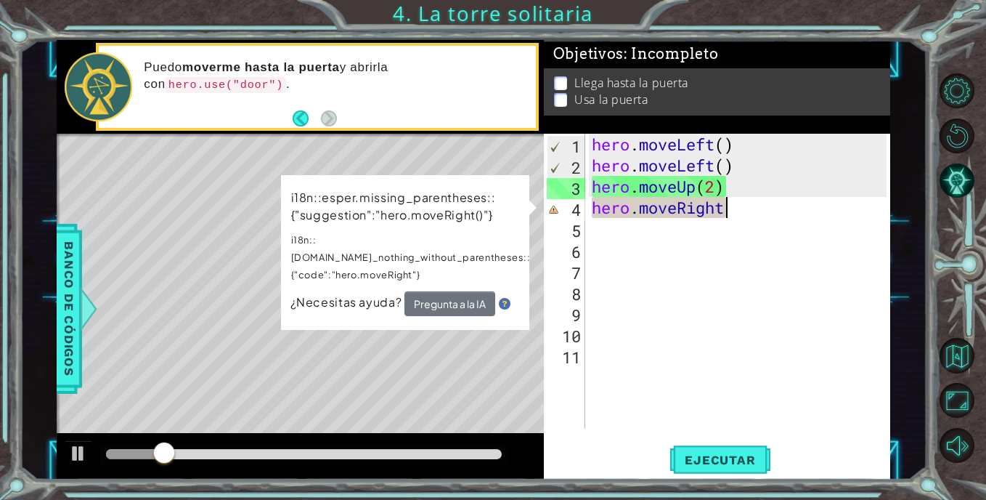
click at [517, 334] on div "Level Map" at bounding box center [392, 348] width 671 height 428
click at [600, 247] on div "hero . moveLeft ( ) hero . moveLeft ( ) hero . moveUp ( 2 ) hero . moveRight" at bounding box center [741, 302] width 305 height 337
click at [500, 326] on div "Level Map" at bounding box center [392, 348] width 671 height 428
click at [736, 227] on div "hero . moveLeft ( ) hero . moveLeft ( ) hero . moveUp ( 2 ) hero . moveRight" at bounding box center [741, 302] width 305 height 337
click at [734, 216] on div "hero . moveLeft ( ) hero . moveLeft ( ) hero . moveUp ( 2 ) hero . moveRight" at bounding box center [741, 302] width 305 height 337
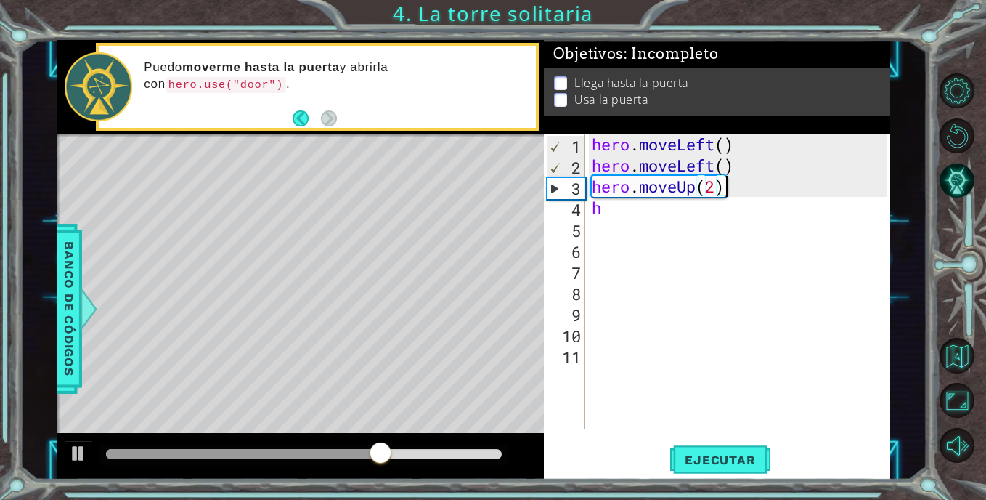
drag, startPoint x: 736, startPoint y: 185, endPoint x: 672, endPoint y: 199, distance: 66.1
click at [672, 199] on div "hero . moveLeft ( ) hero . moveLeft ( ) hero . moveUp ( 2 ) h" at bounding box center [741, 302] width 305 height 337
type textarea "h"
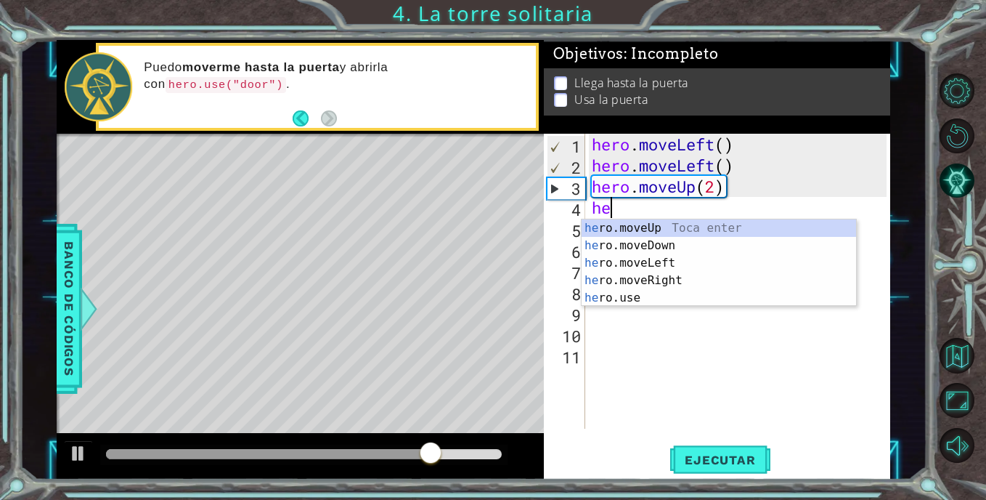
type textarea "her"
click at [651, 277] on div "her o.moveUp Toca enter her o.moveDown Toca enter her o.moveLeft [PERSON_NAME] …" at bounding box center [719, 280] width 274 height 122
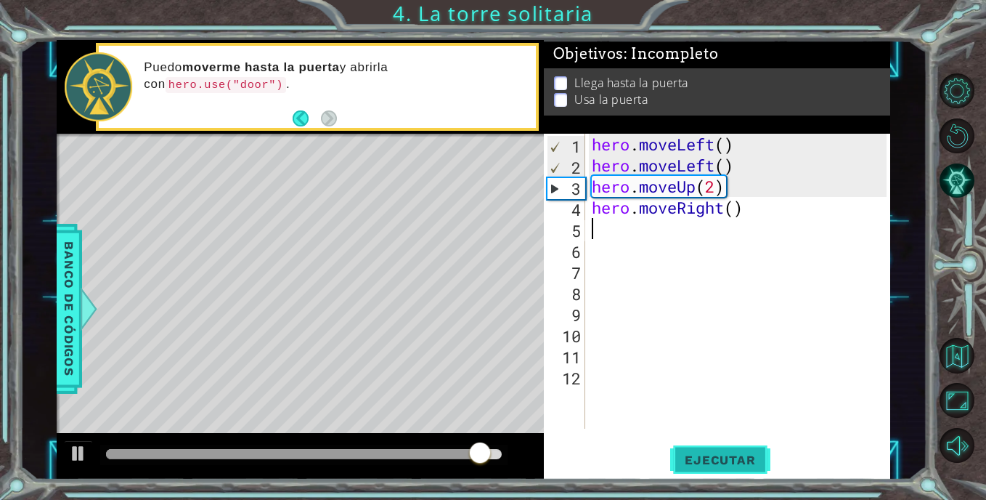
click at [697, 465] on span "Ejecutar" at bounding box center [719, 459] width 99 height 15
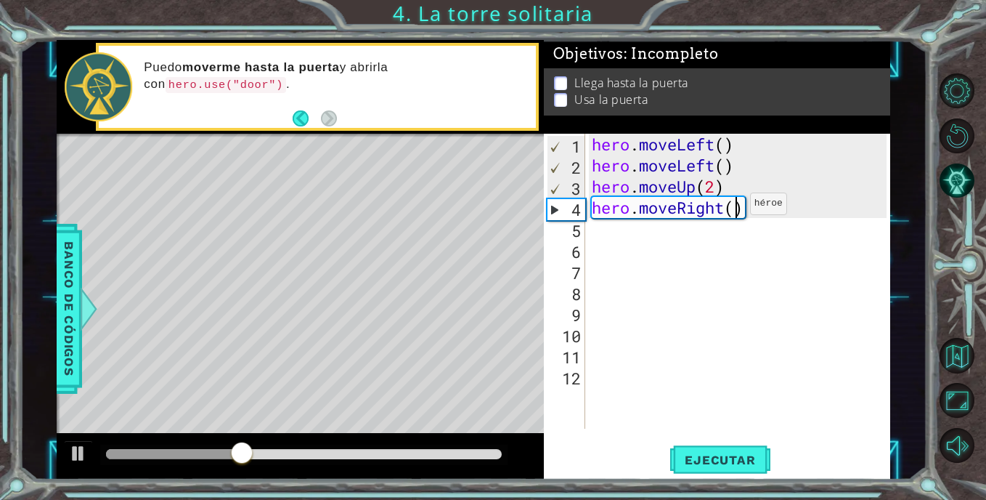
click at [737, 207] on div "hero . moveLeft ( ) hero . moveLeft ( ) hero . moveUp ( 2 ) hero . moveRight ( )" at bounding box center [741, 302] width 305 height 337
type textarea "hero.moveRight(2)"
click at [650, 235] on div "hero . moveLeft ( ) hero . moveLeft ( ) hero . moveUp ( 2 ) hero . moveRight ( …" at bounding box center [741, 302] width 305 height 337
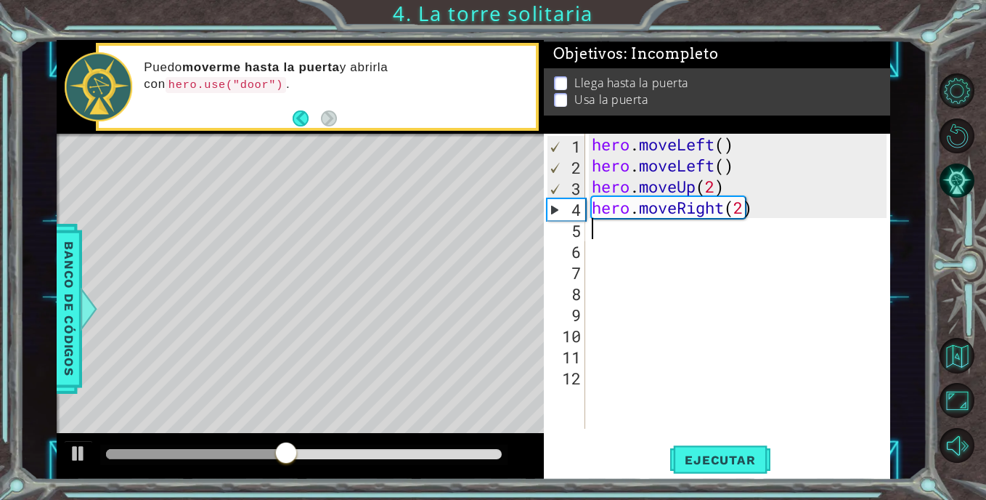
click at [650, 235] on div "hero . moveLeft ( ) hero . moveLeft ( ) hero . moveUp ( 2 ) hero . moveRight ( …" at bounding box center [741, 302] width 305 height 337
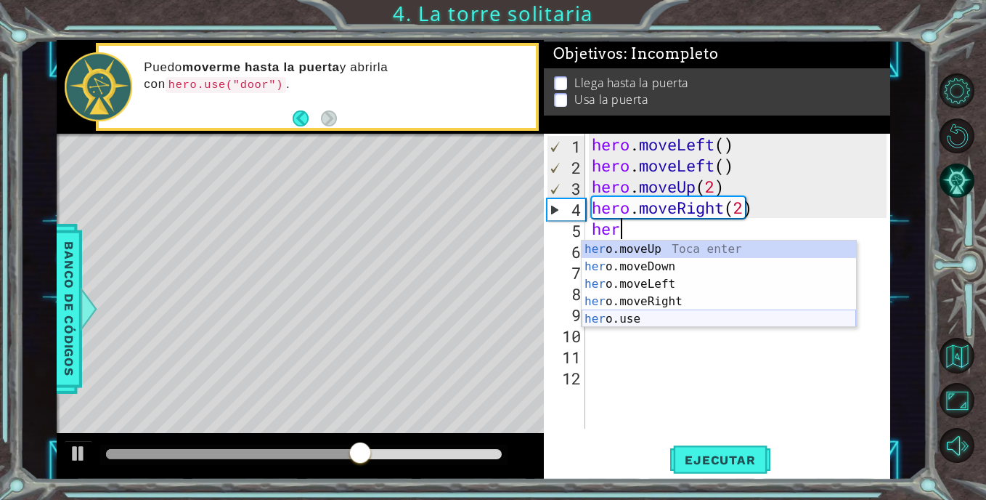
click at [632, 315] on div "her o.moveUp Toca enter her o.moveDown Toca enter her o.moveLeft [PERSON_NAME] …" at bounding box center [719, 301] width 274 height 122
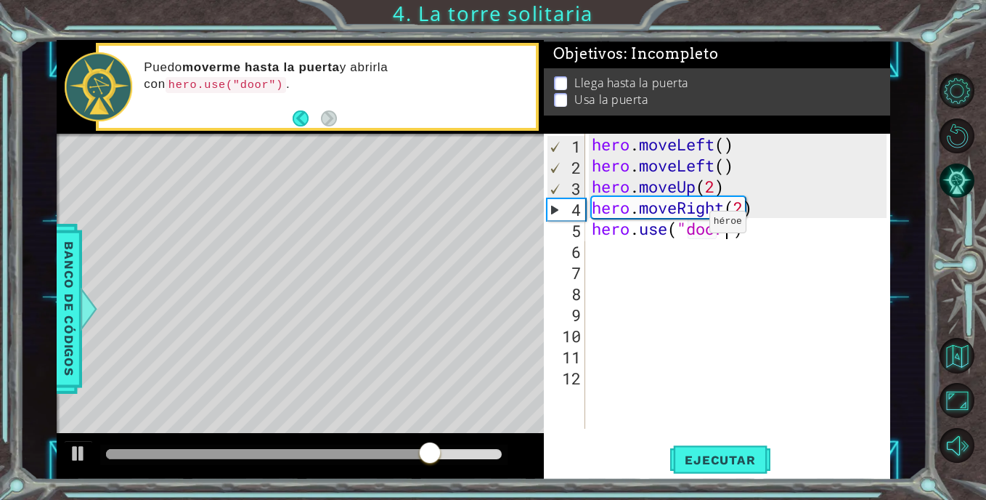
scroll to position [0, 6]
type textarea "hero.use("door")"
click at [709, 457] on span "Ejecutar" at bounding box center [719, 459] width 99 height 15
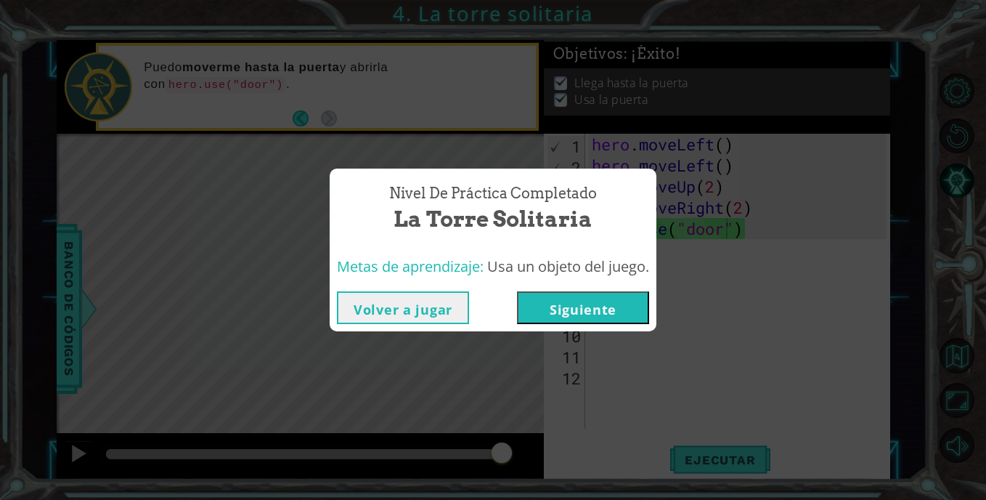
click at [578, 315] on button "Siguiente" at bounding box center [583, 307] width 132 height 33
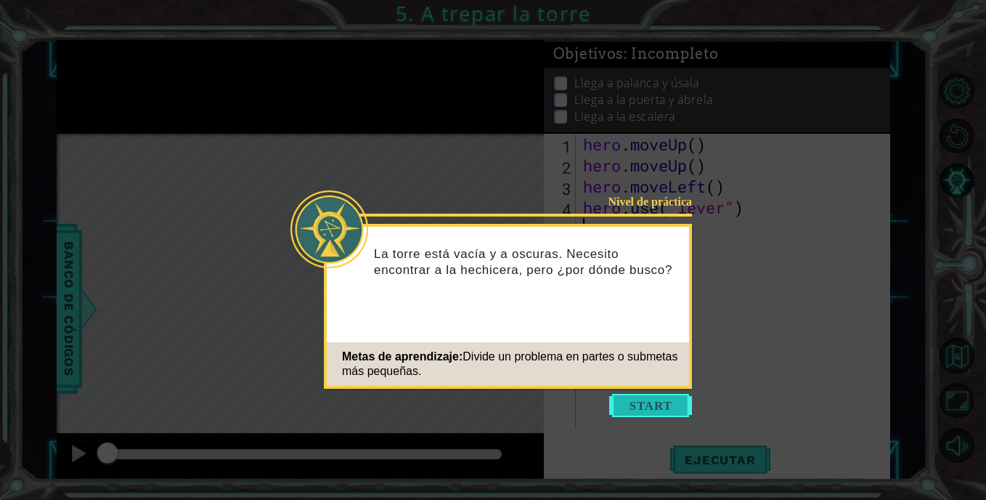
click at [658, 404] on button "Start" at bounding box center [650, 405] width 83 height 23
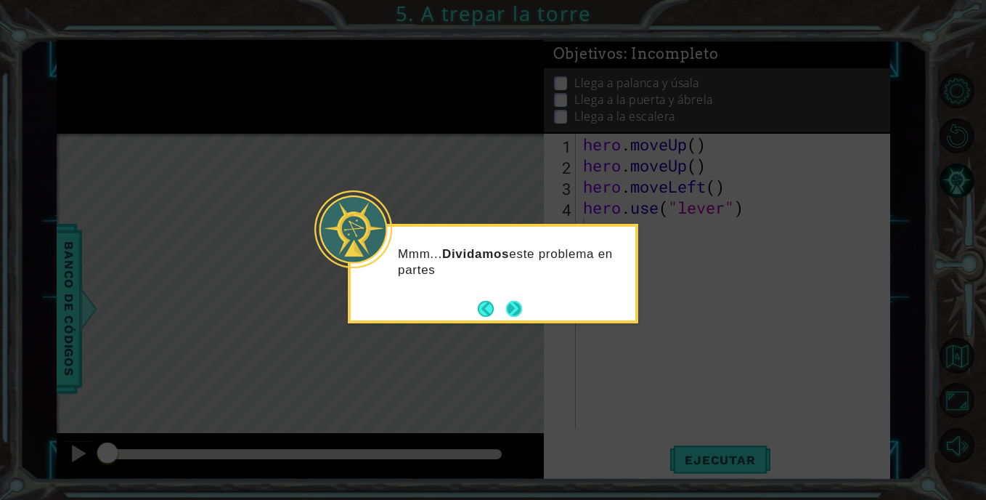
click at [513, 300] on button "Next" at bounding box center [515, 308] width 20 height 20
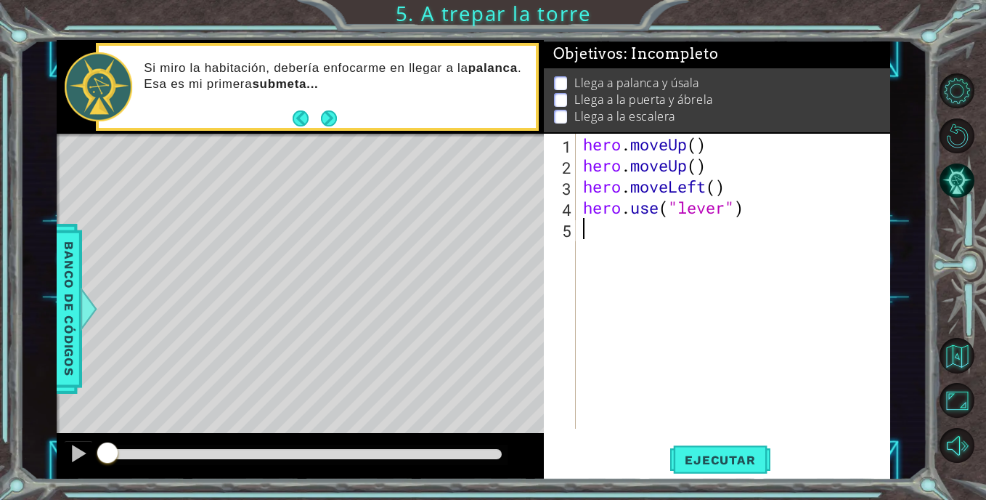
click at [616, 223] on div "hero . moveUp ( ) hero . moveUp ( ) hero . moveLeft ( ) hero . use ( "lever" )" at bounding box center [737, 302] width 314 height 337
click at [787, 325] on div "hero . moveUp ( ) hero . moveUp ( ) hero . moveLeft ( ) hero . use ( "lever" )" at bounding box center [737, 302] width 314 height 337
